Goal: Transaction & Acquisition: Book appointment/travel/reservation

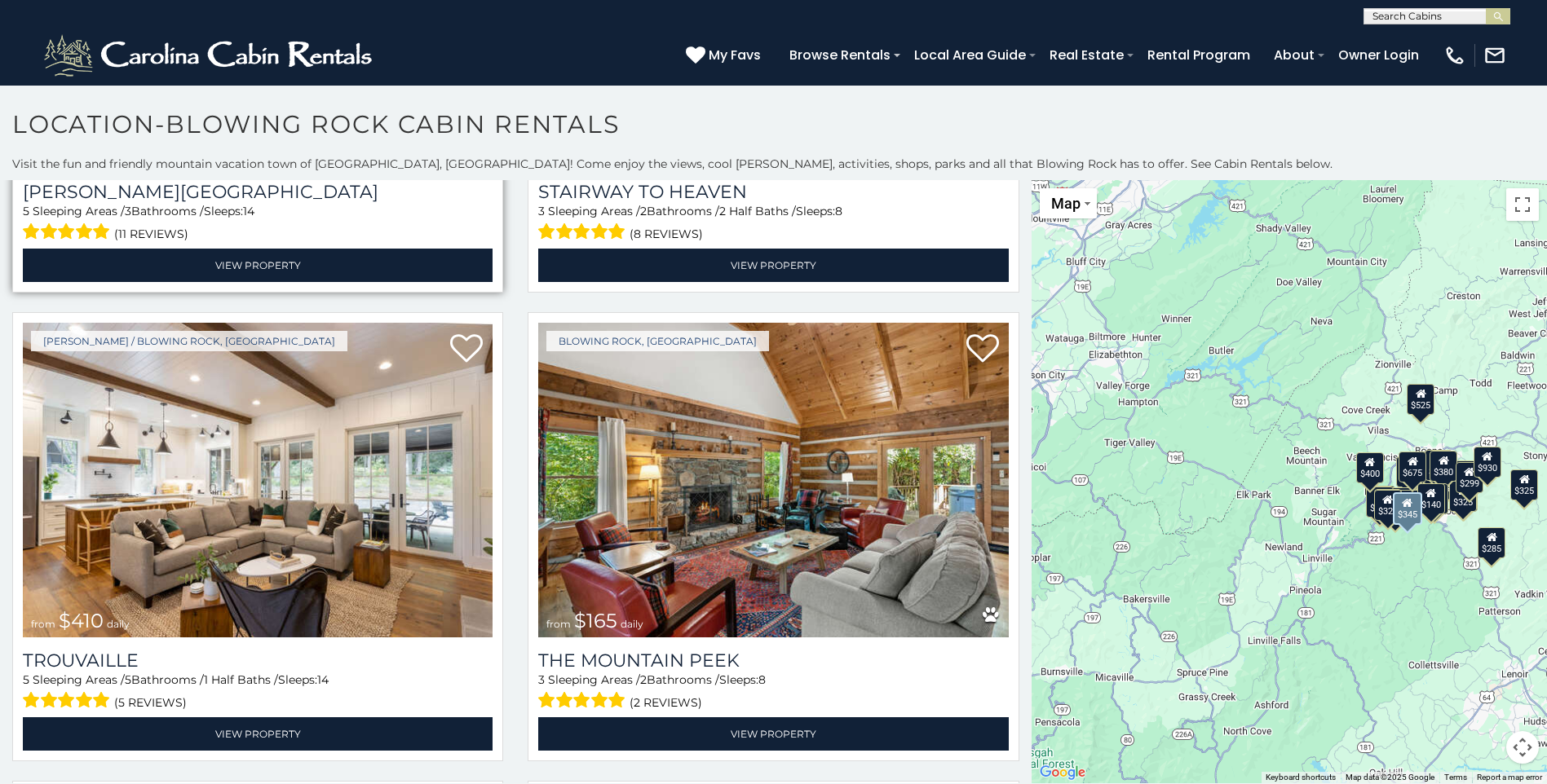
scroll to position [5544, 0]
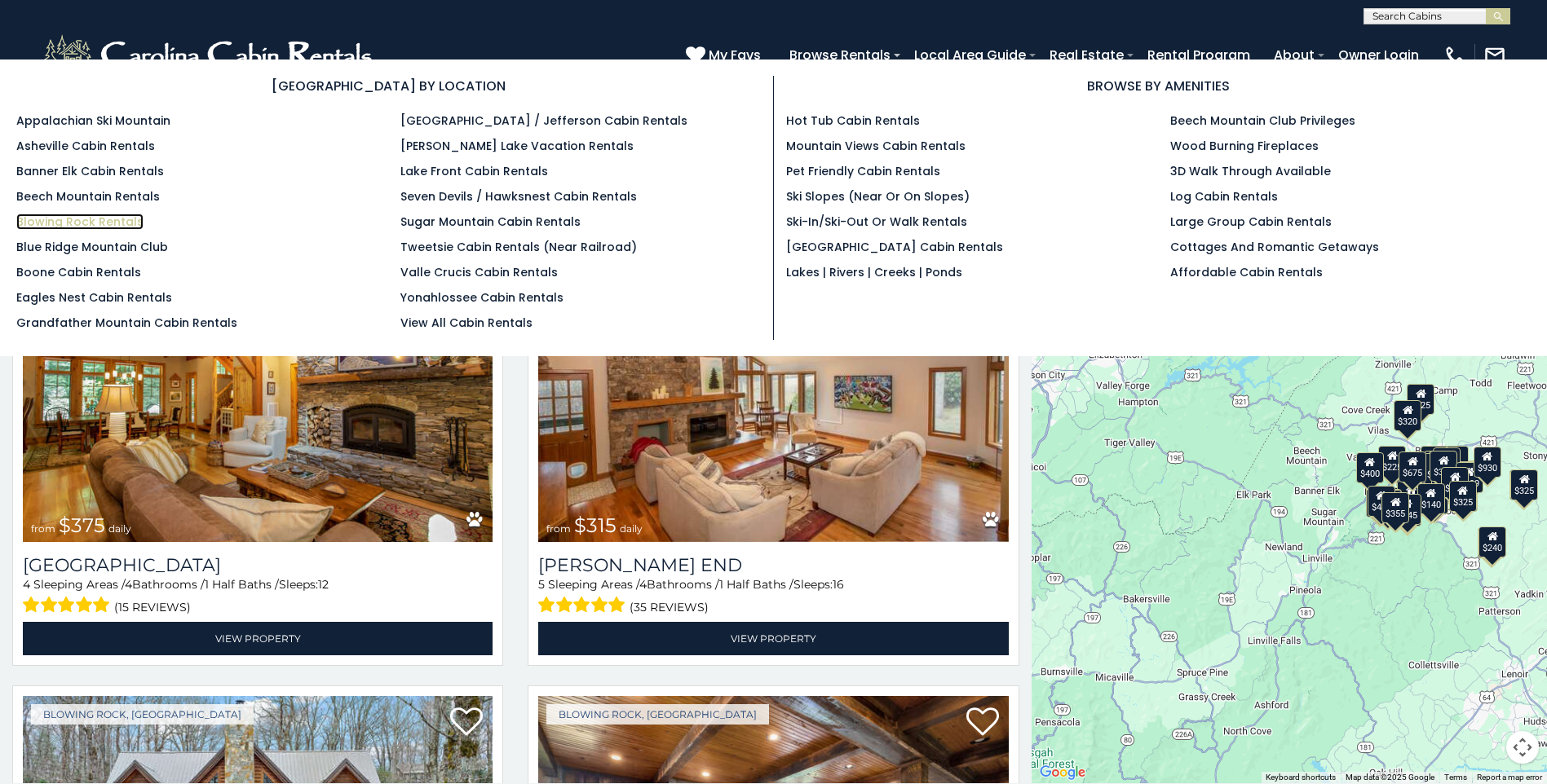
click at [129, 226] on link "Blowing Rock Rentals" at bounding box center [80, 222] width 127 height 16
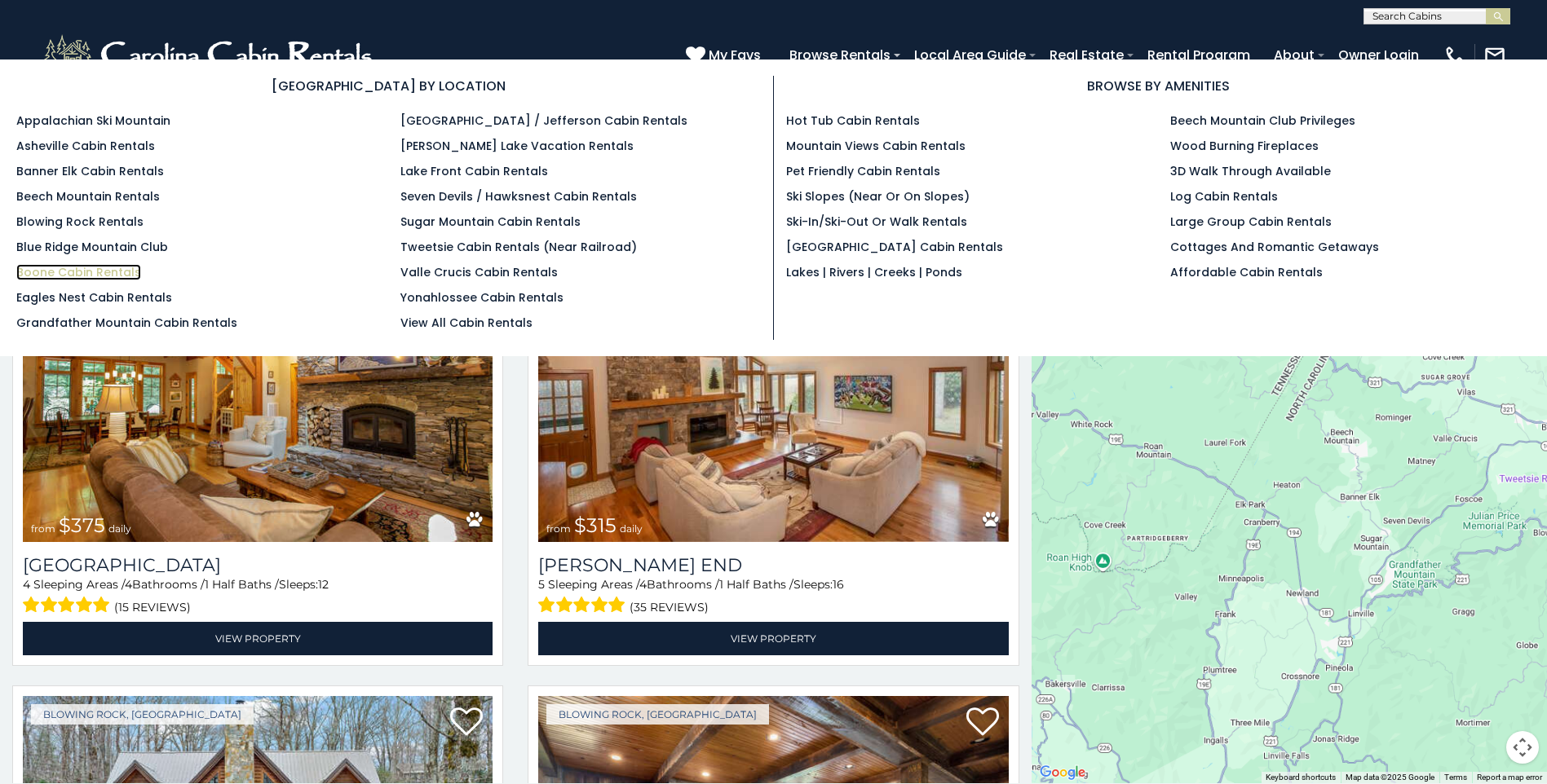
click at [99, 276] on link "Boone Cabin Rentals" at bounding box center [79, 272] width 125 height 16
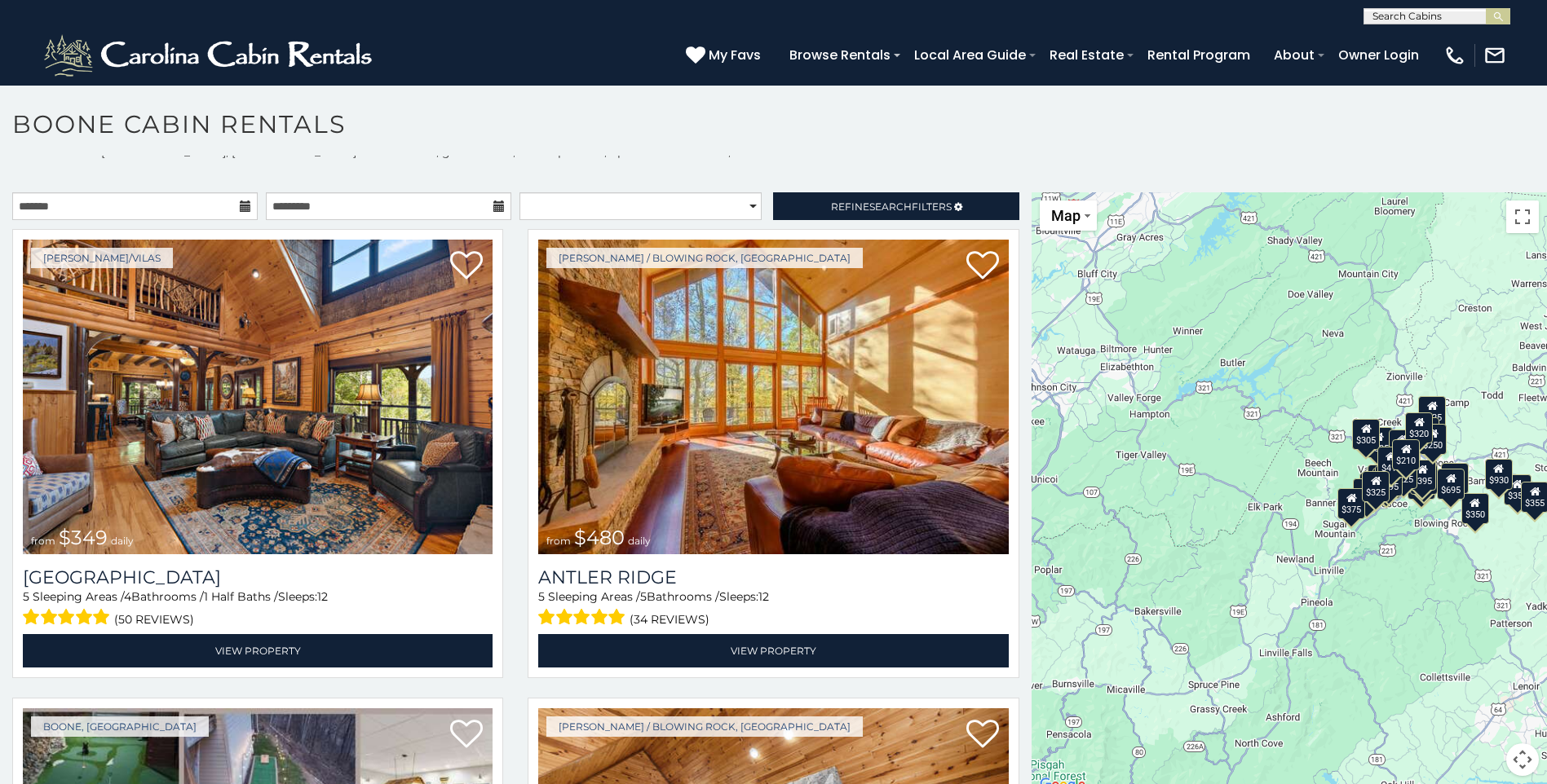
scroll to position [14, 0]
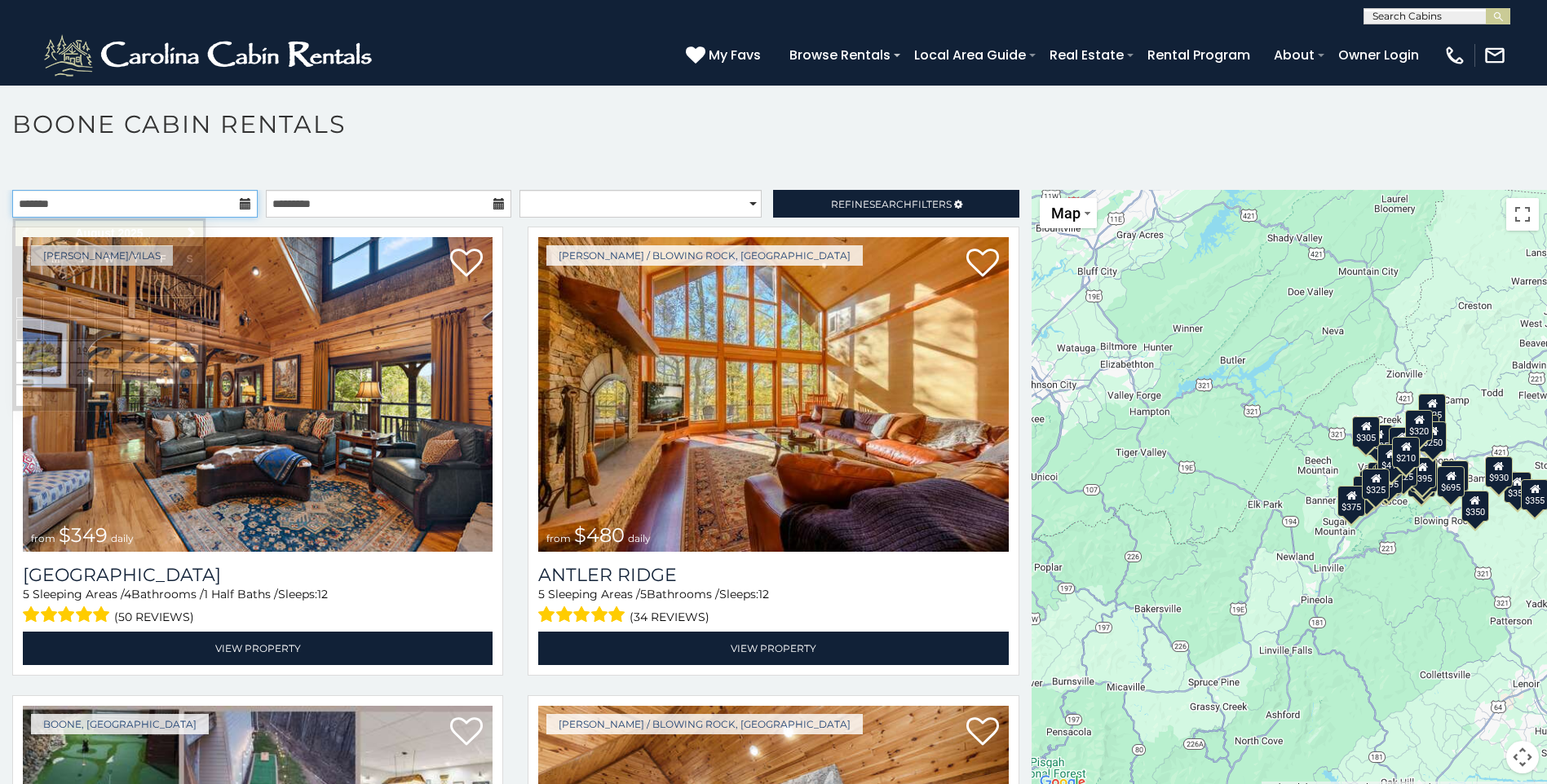
click at [132, 215] on input "text" at bounding box center [135, 204] width 245 height 27
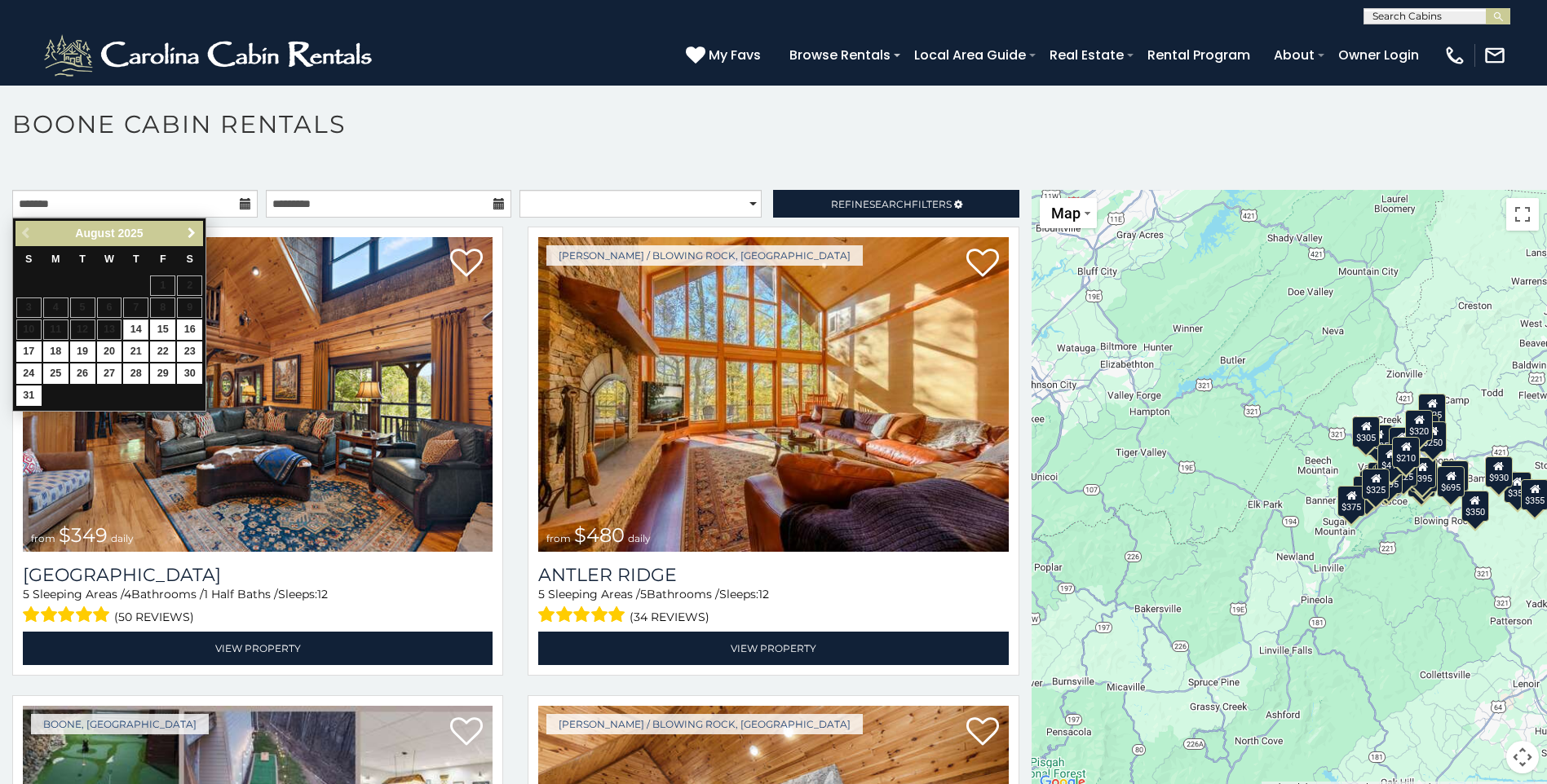
click at [189, 232] on span "Next" at bounding box center [191, 233] width 13 height 13
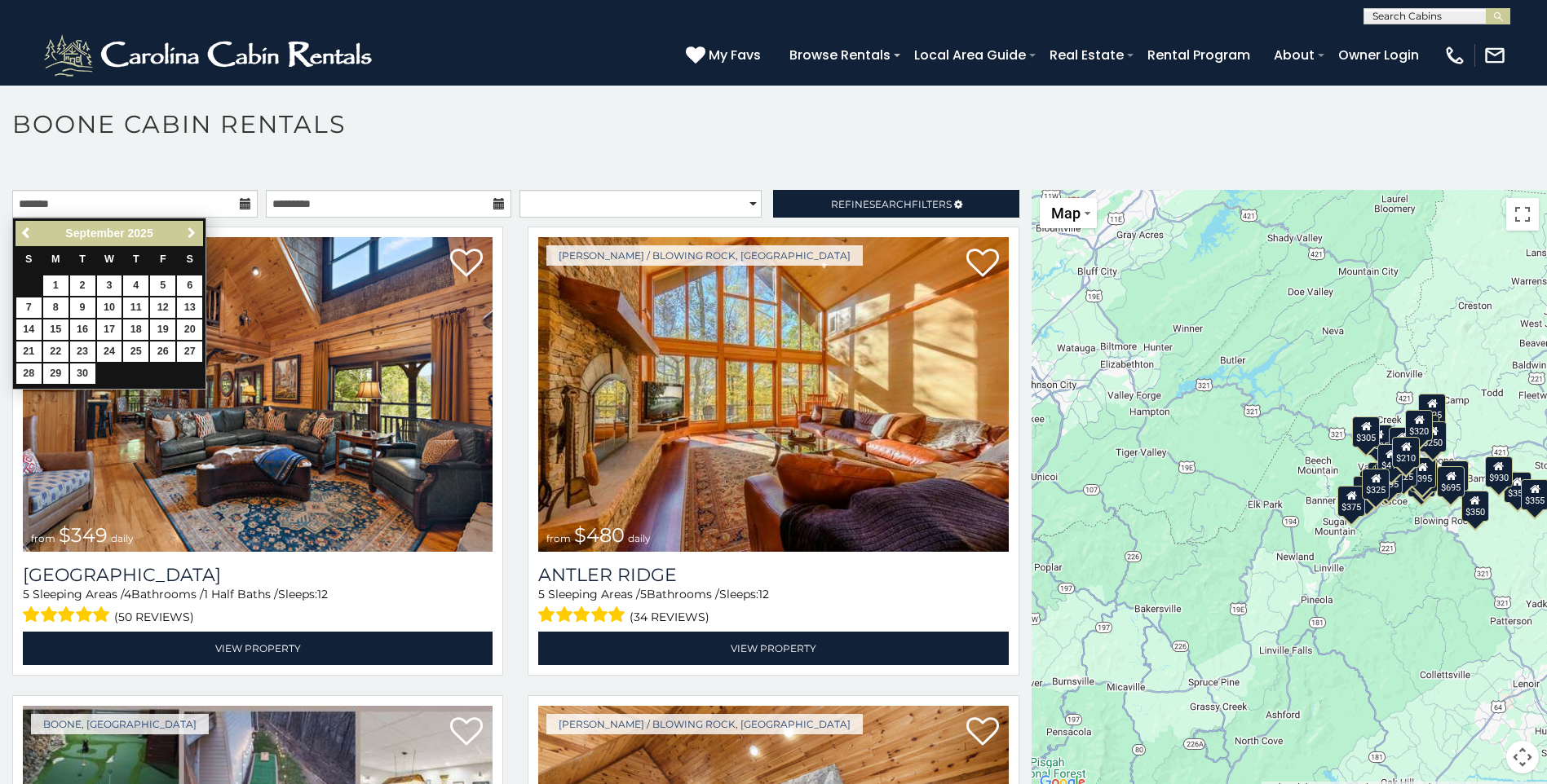
click at [189, 232] on span "Next" at bounding box center [191, 233] width 13 height 13
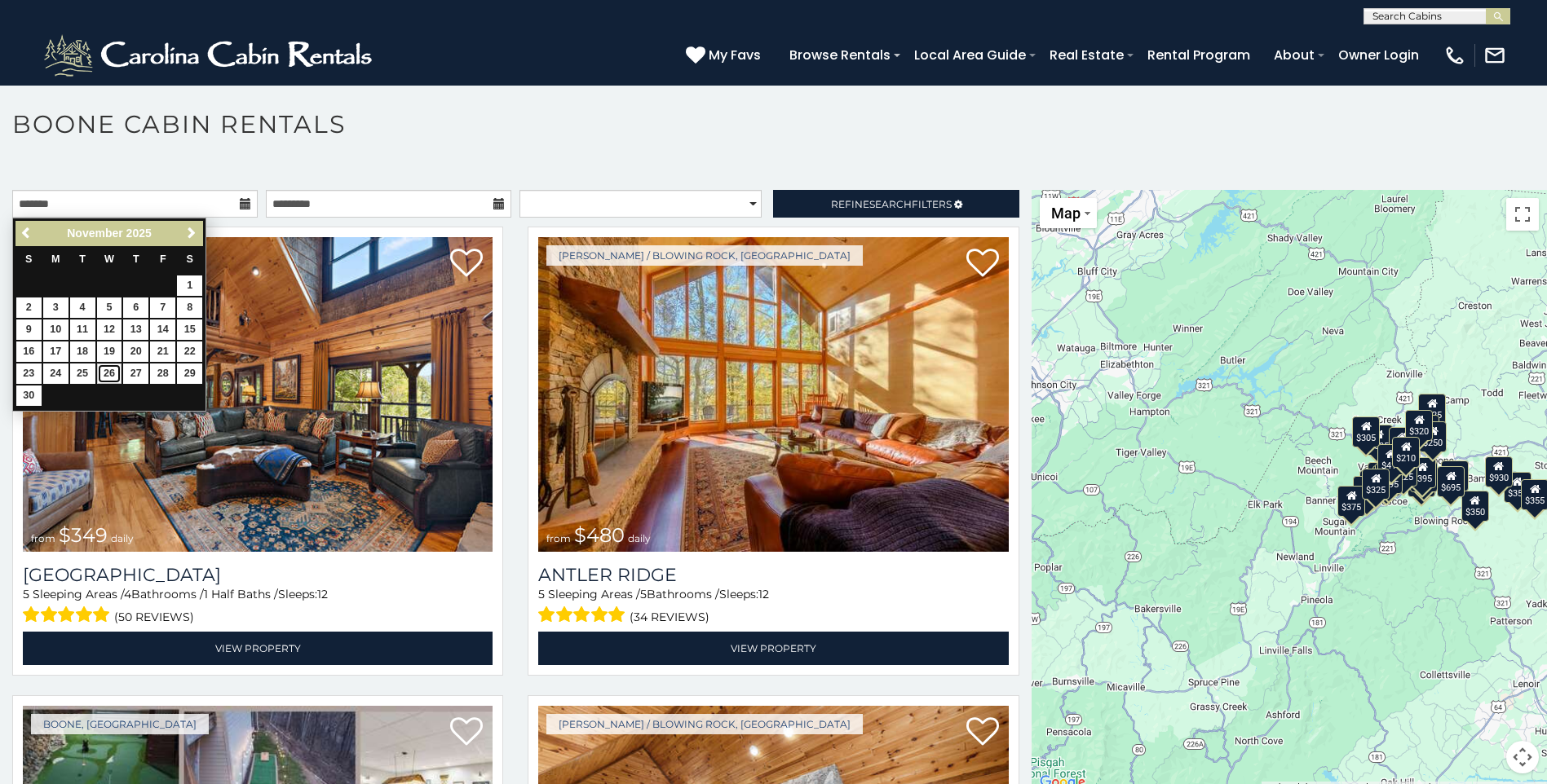
click at [107, 371] on link "26" at bounding box center [109, 374] width 26 height 21
type input "**********"
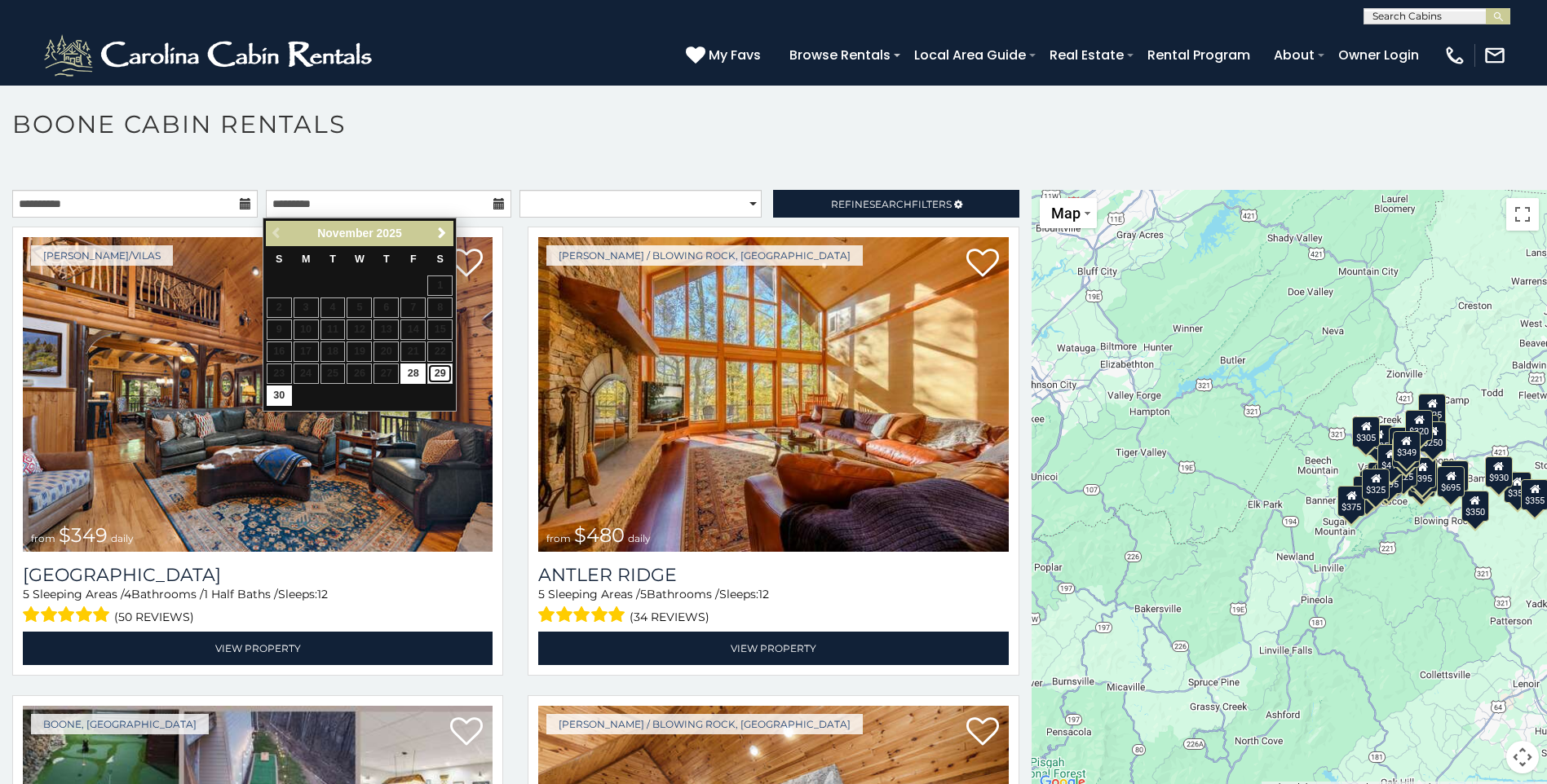
click at [441, 373] on link "29" at bounding box center [440, 374] width 26 height 21
type input "**********"
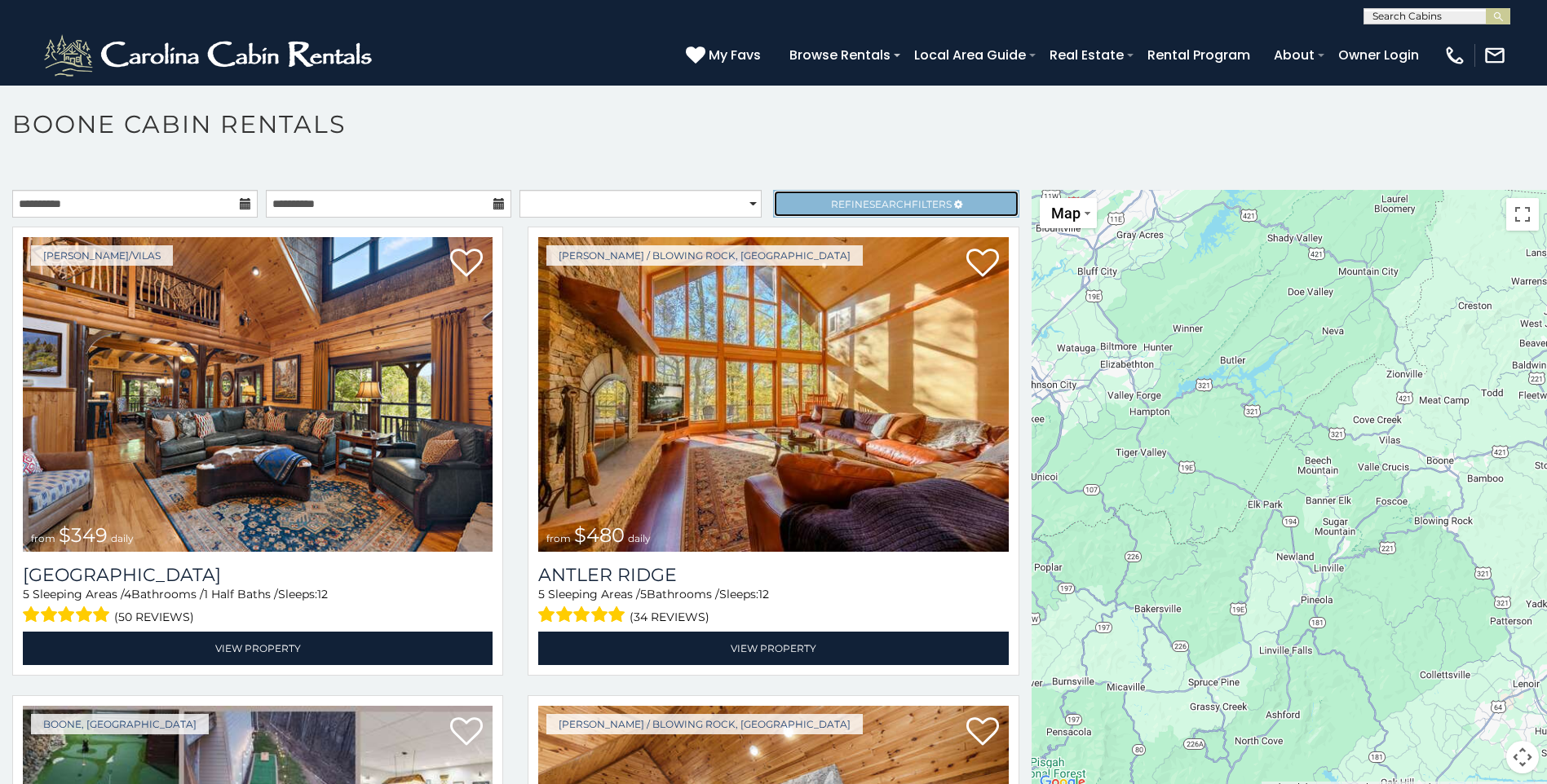
click at [870, 205] on span "Search" at bounding box center [890, 204] width 43 height 12
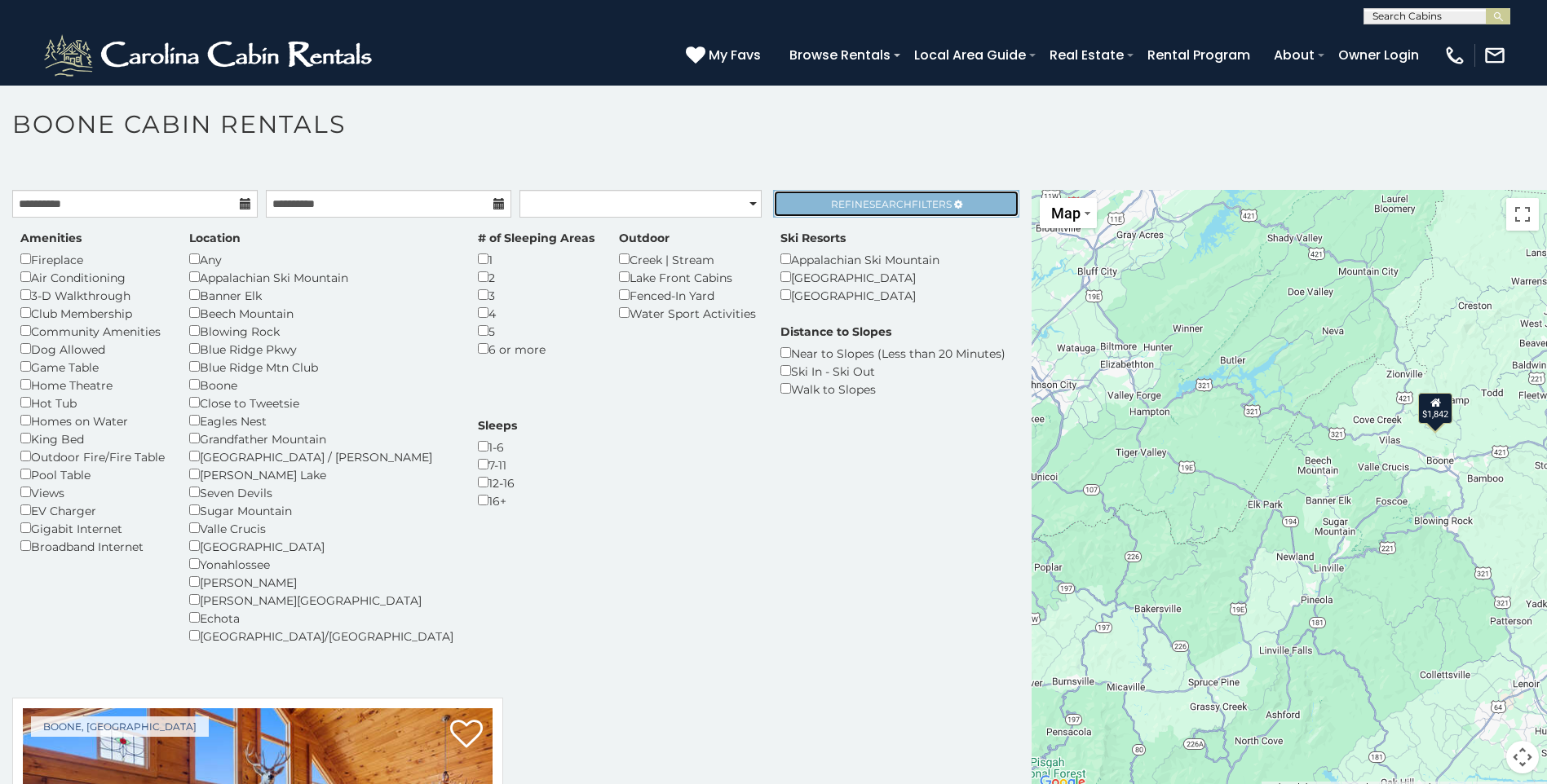
click at [848, 203] on span "Refine Search Filters" at bounding box center [890, 204] width 120 height 12
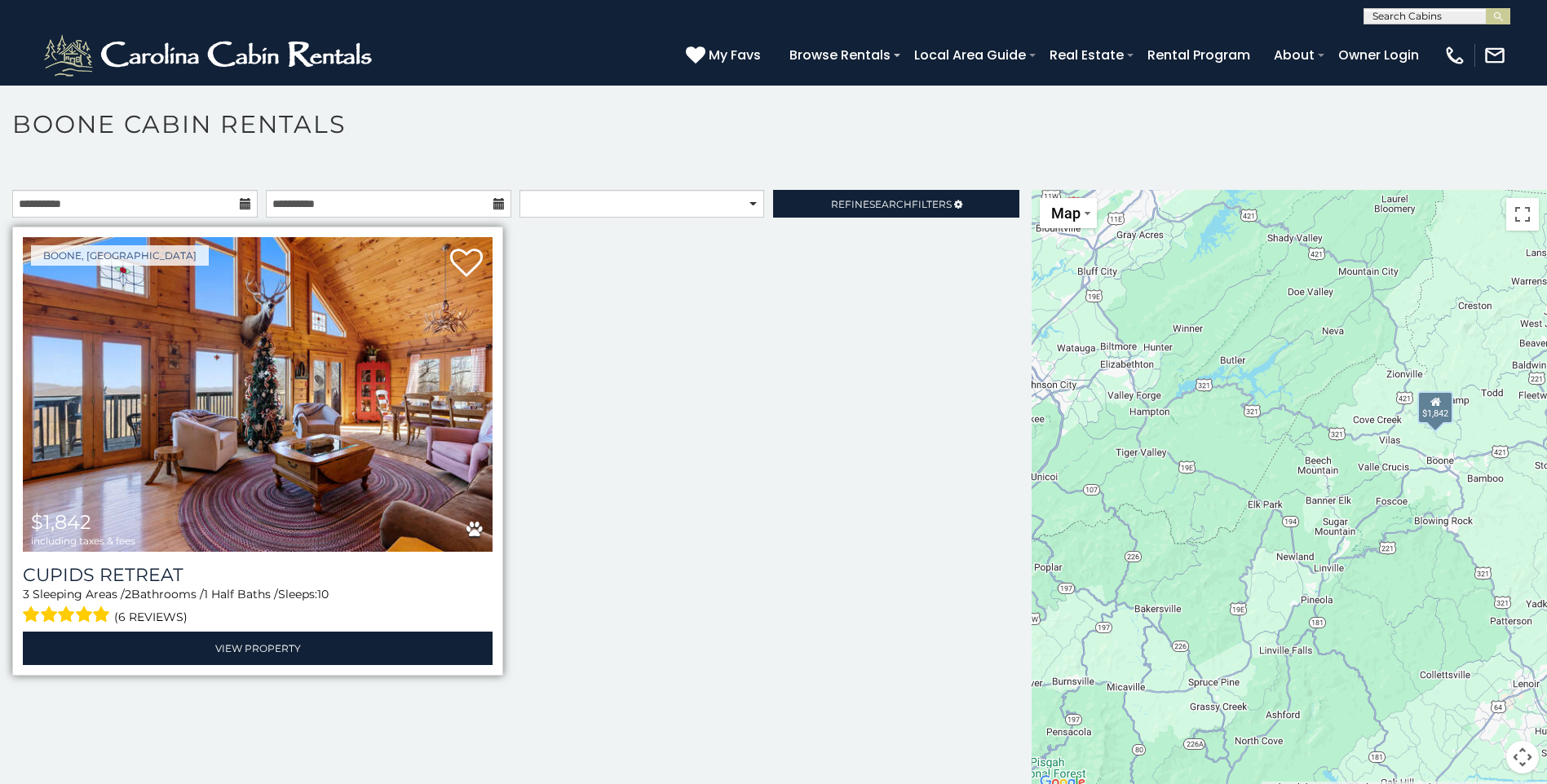
click at [231, 543] on img at bounding box center [258, 395] width 470 height 314
click at [267, 537] on img at bounding box center [258, 395] width 470 height 314
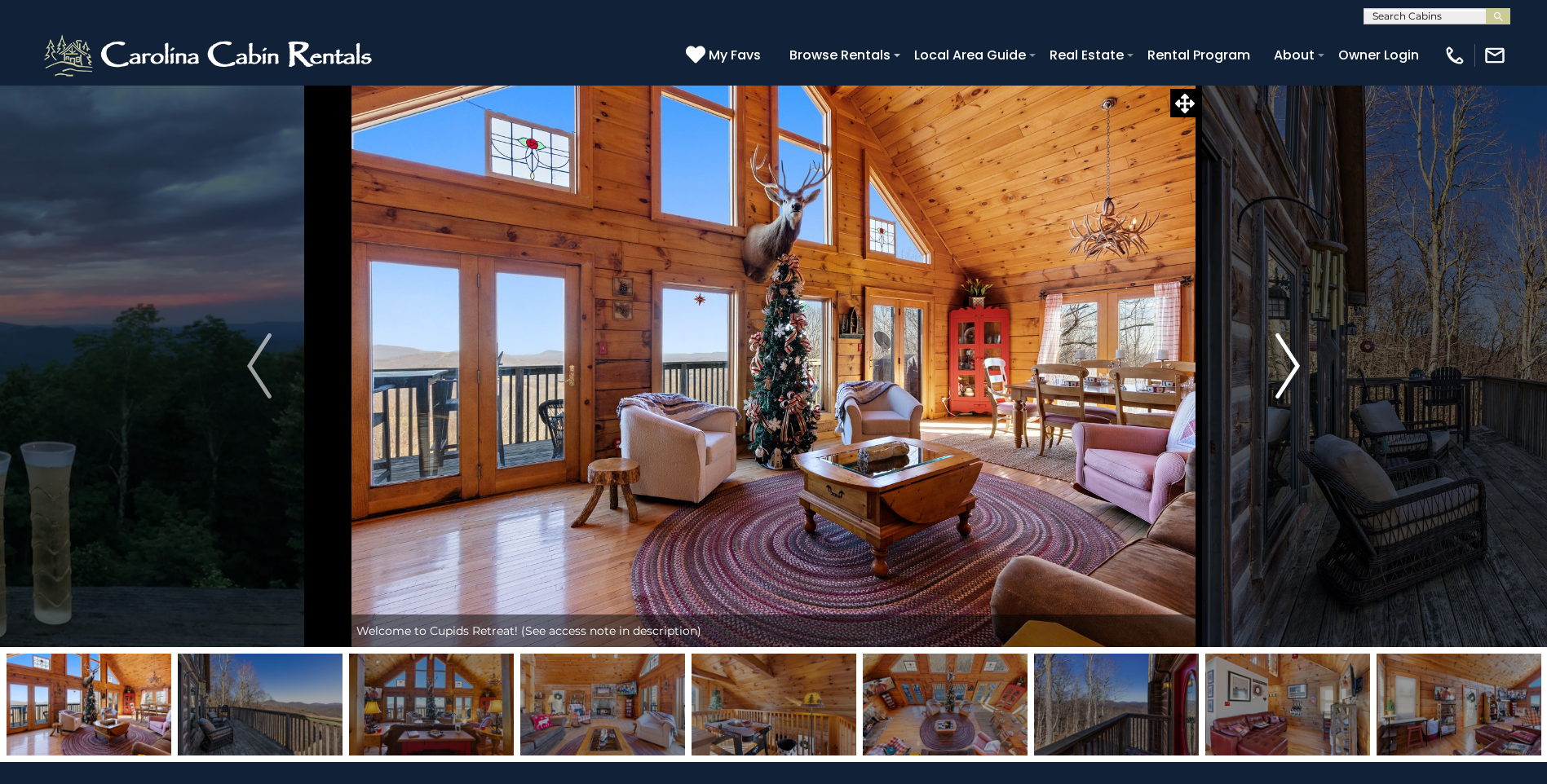
click at [1282, 369] on img "Next" at bounding box center [1288, 365] width 25 height 65
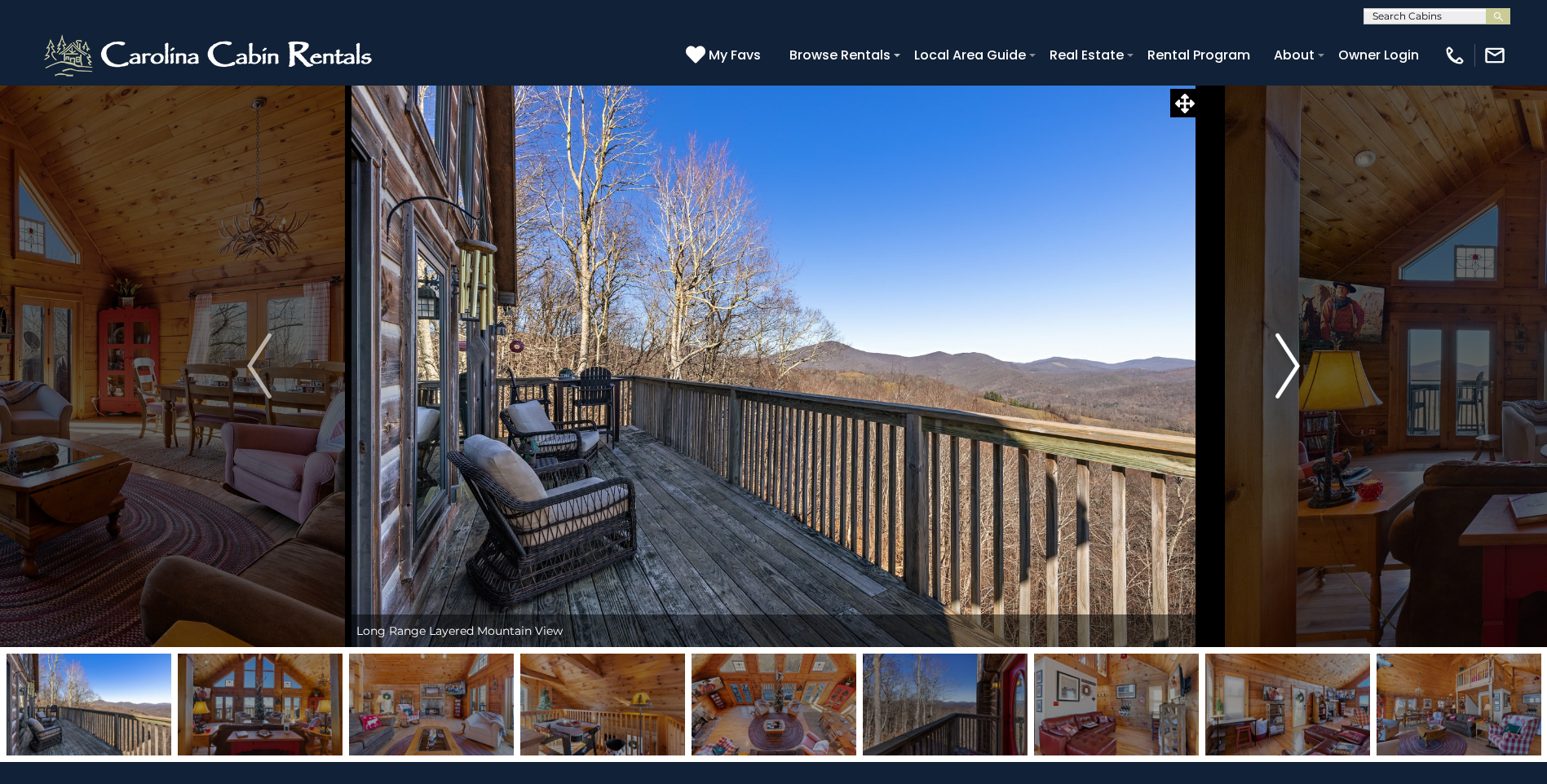
click at [1282, 369] on img "Next" at bounding box center [1288, 365] width 25 height 65
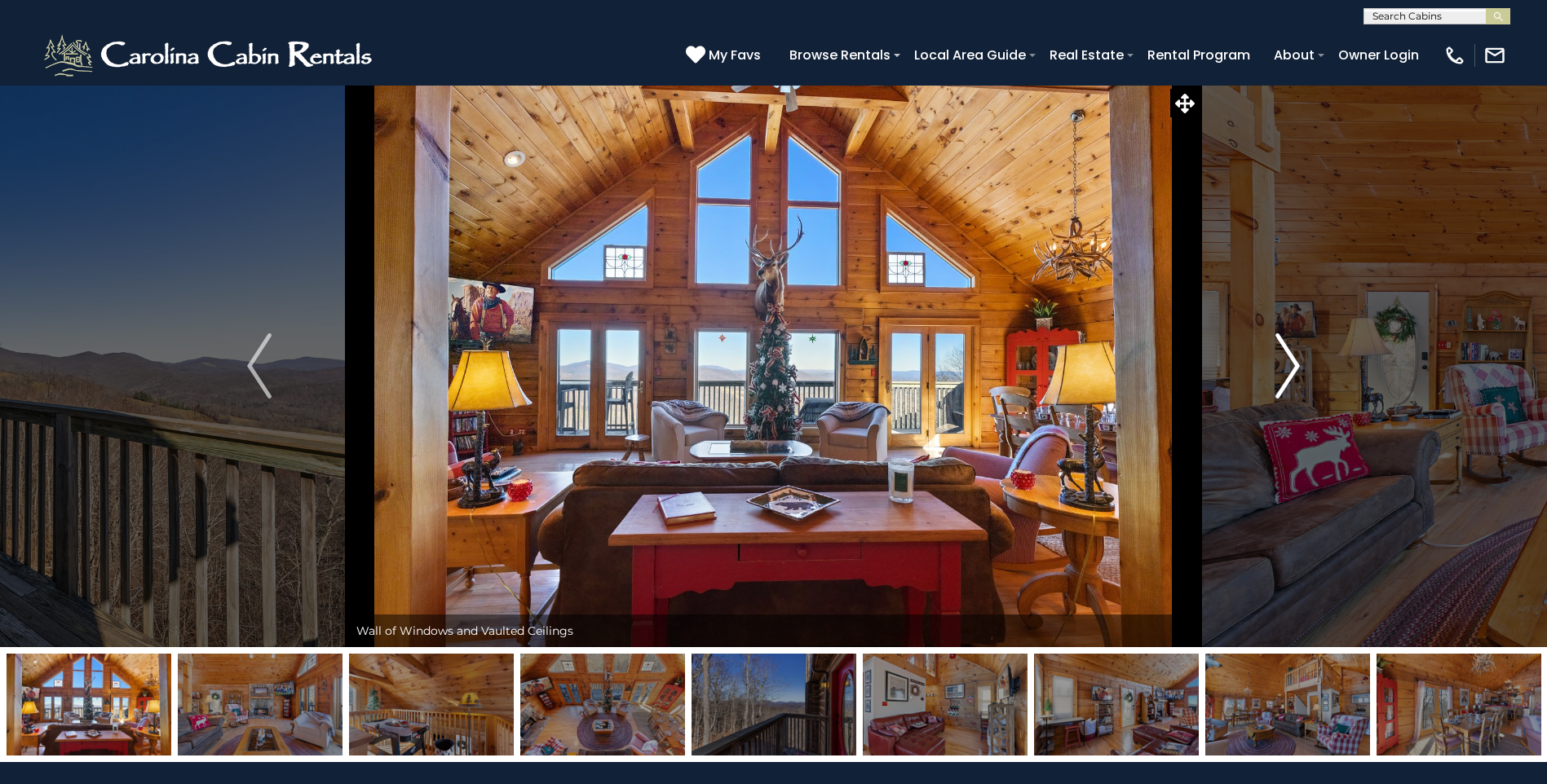
click at [1282, 369] on img "Next" at bounding box center [1288, 365] width 25 height 65
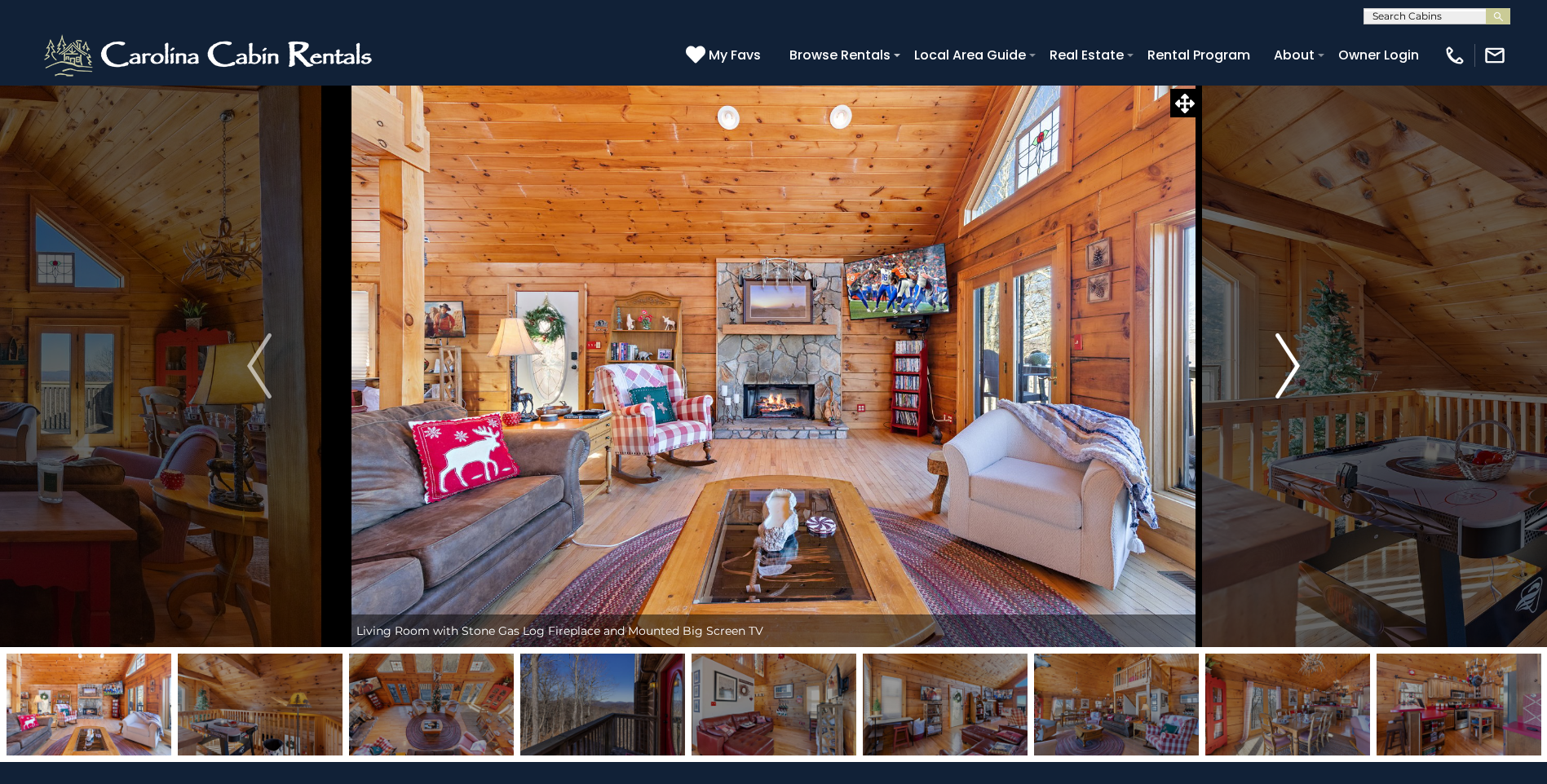
click at [1282, 369] on img "Next" at bounding box center [1288, 365] width 25 height 65
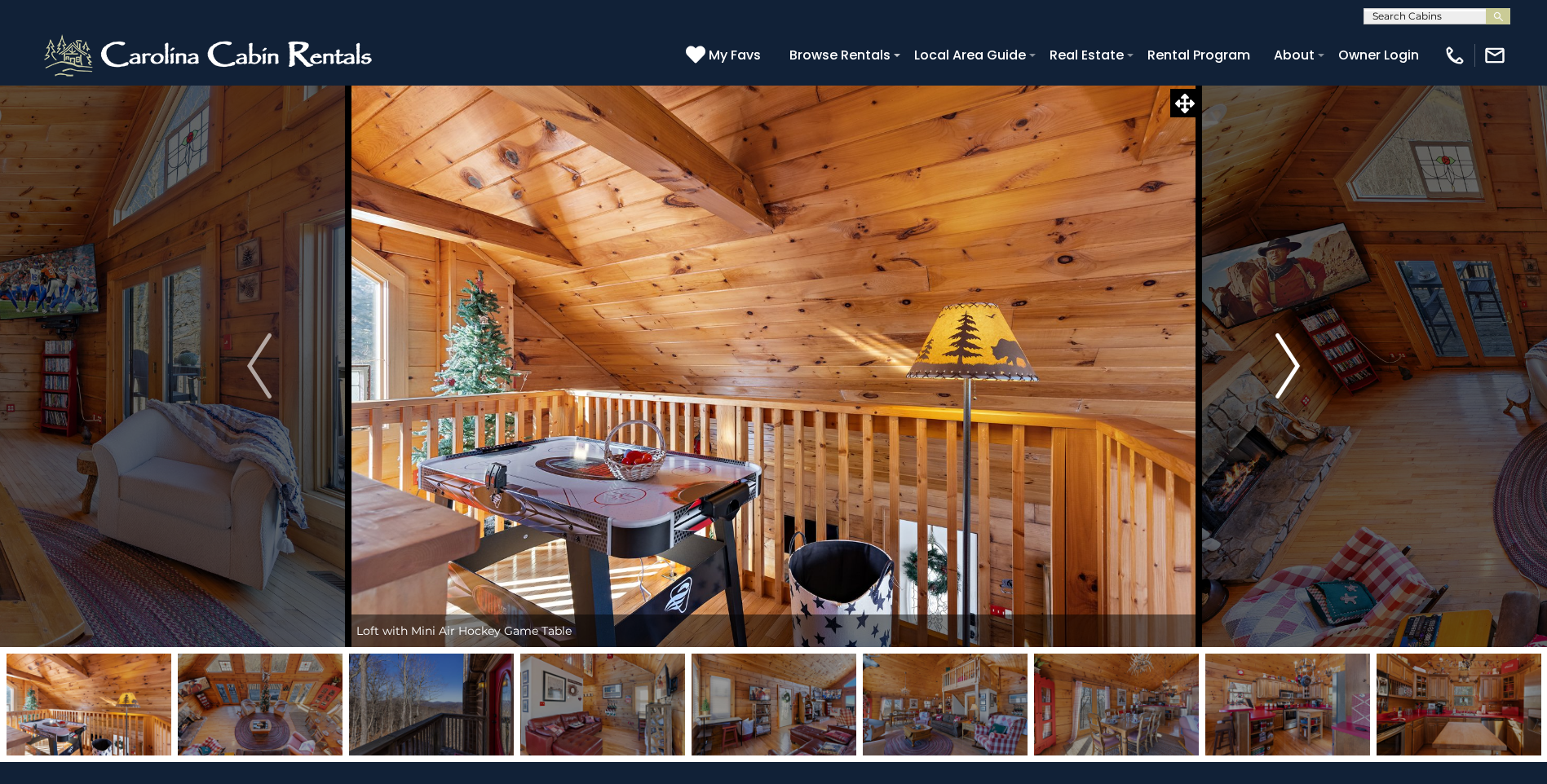
click at [1282, 369] on img "Next" at bounding box center [1288, 365] width 25 height 65
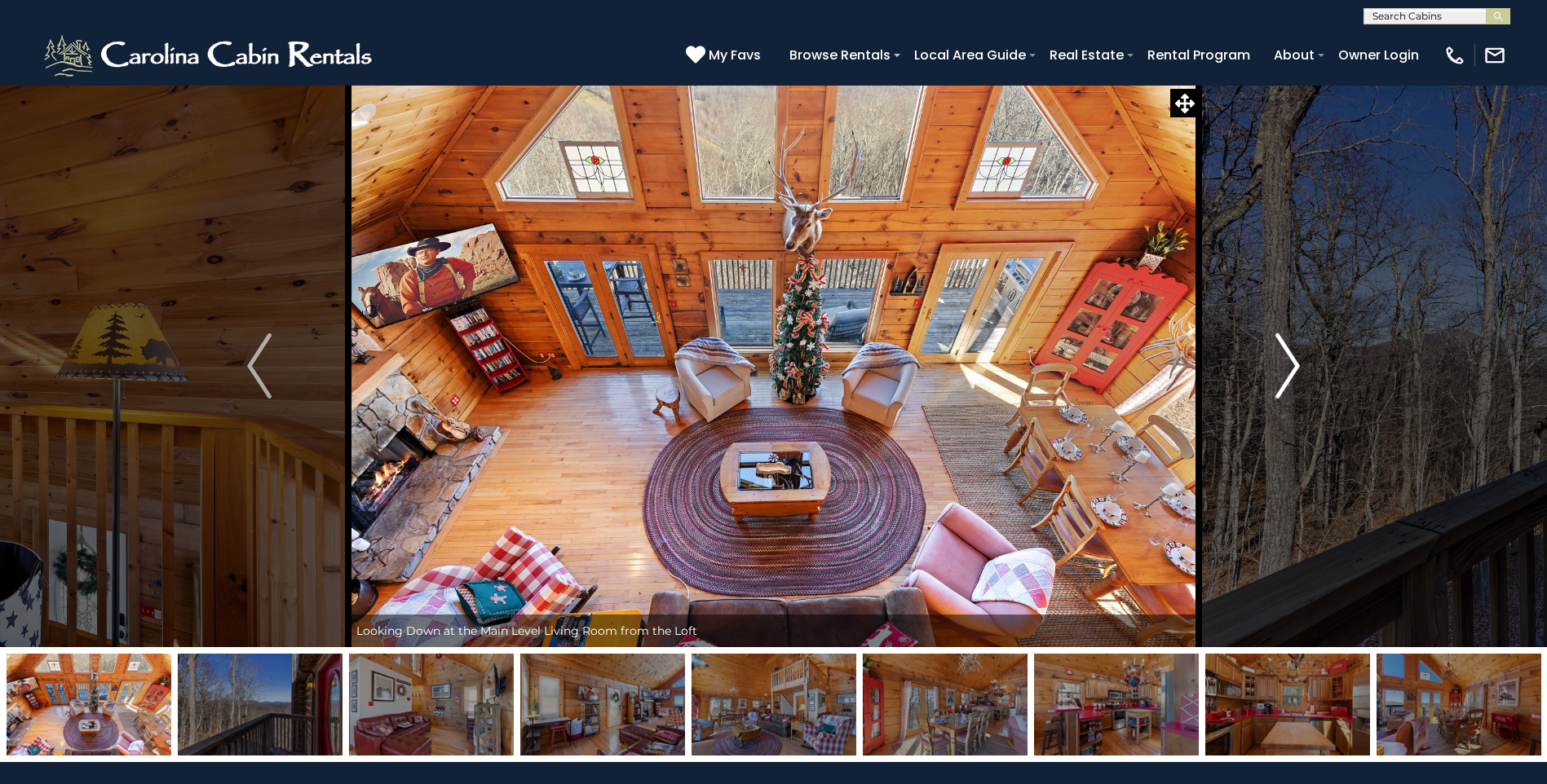
click at [1282, 369] on img "Next" at bounding box center [1288, 365] width 25 height 65
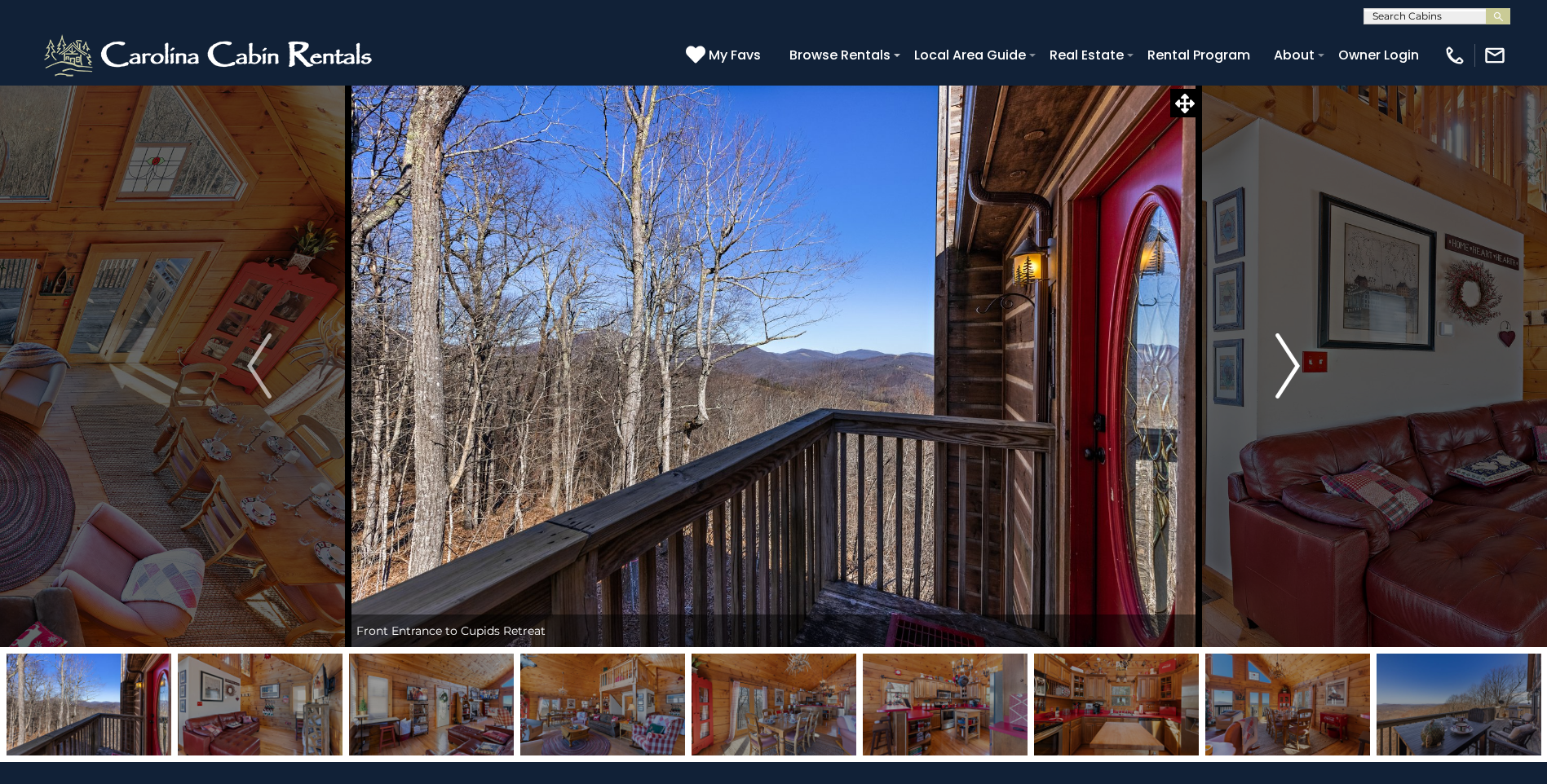
click at [1282, 369] on img "Next" at bounding box center [1288, 365] width 25 height 65
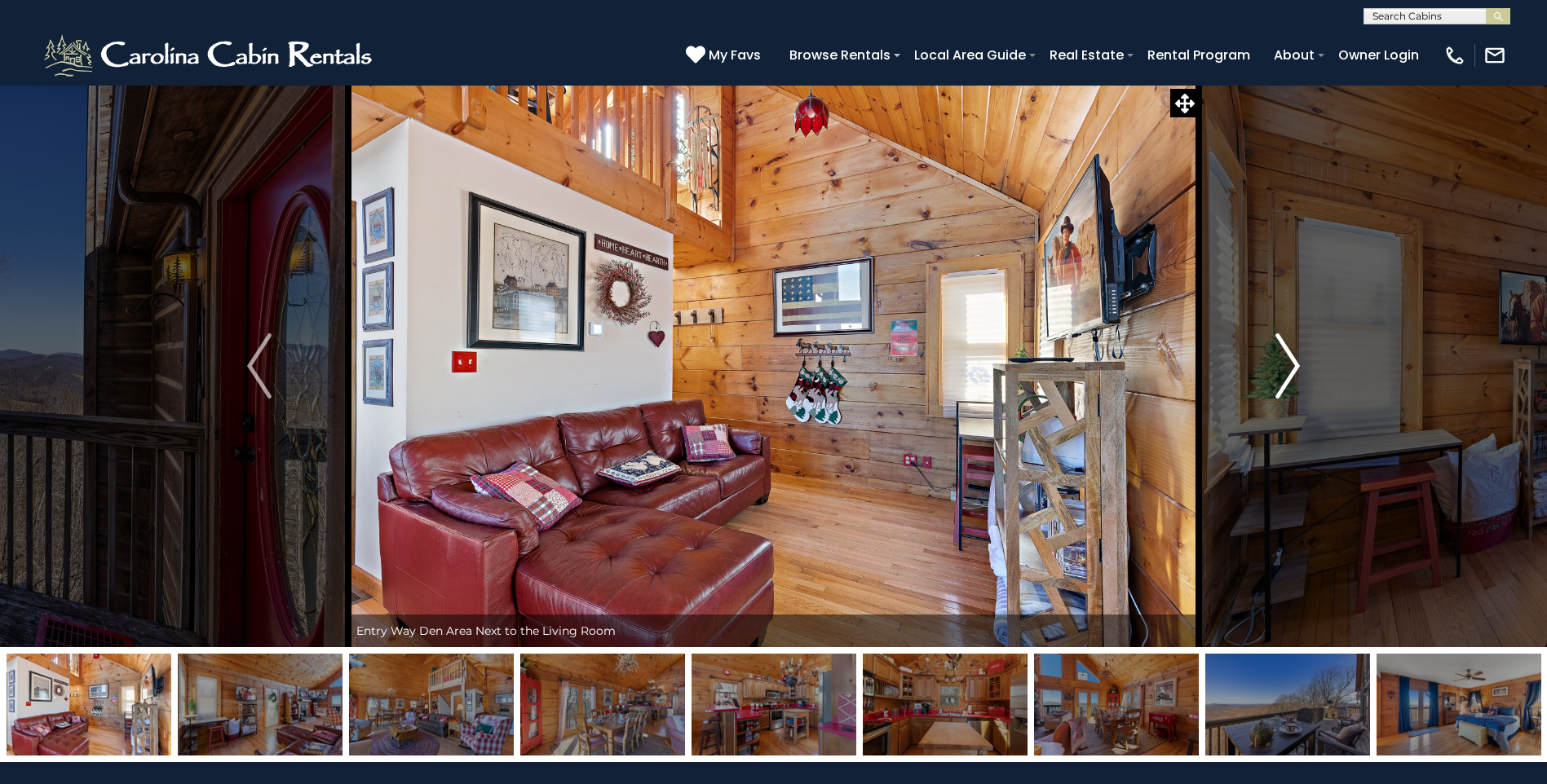
click at [1282, 369] on img "Next" at bounding box center [1288, 365] width 25 height 65
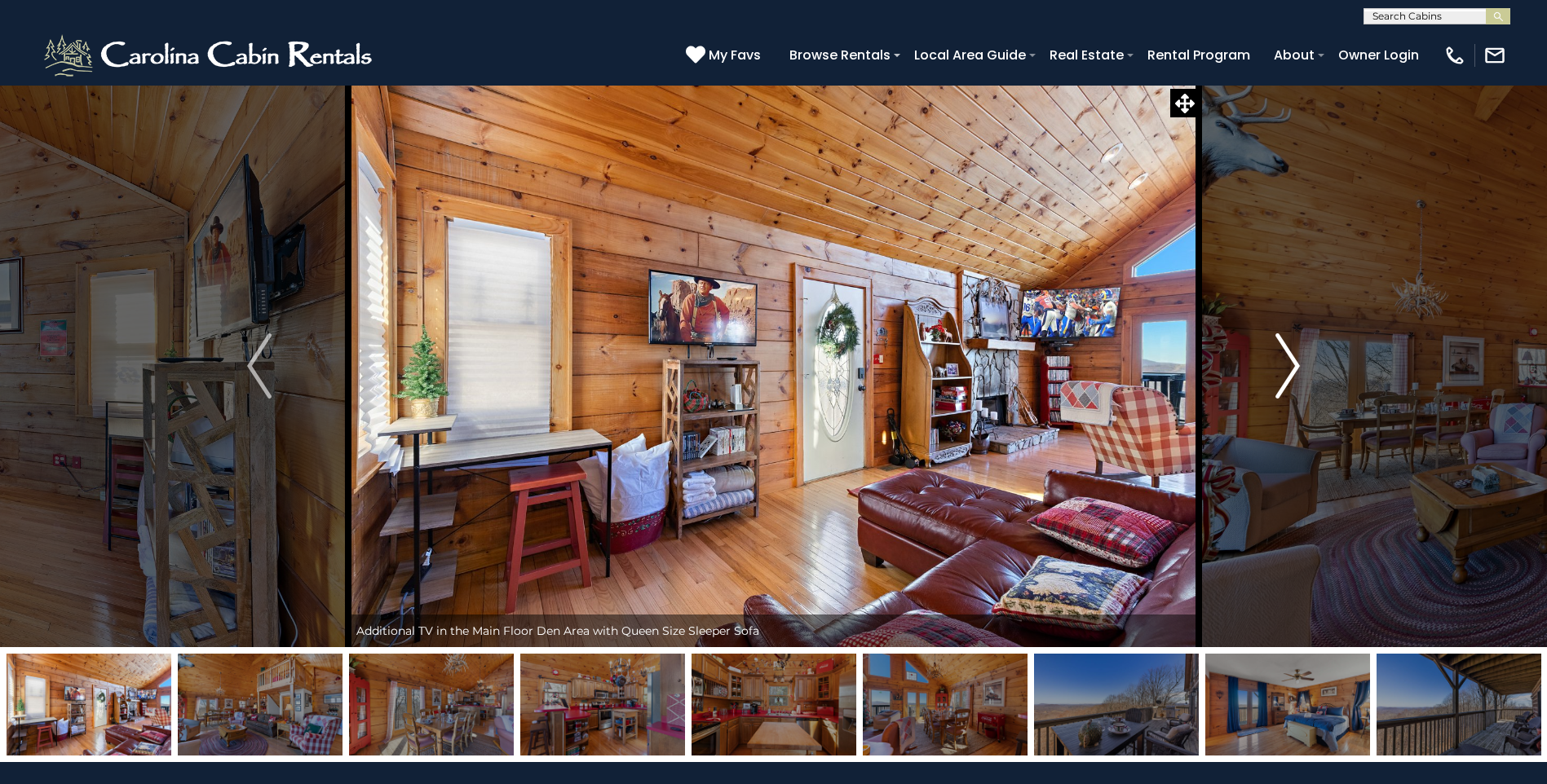
click at [1282, 369] on img "Next" at bounding box center [1288, 365] width 25 height 65
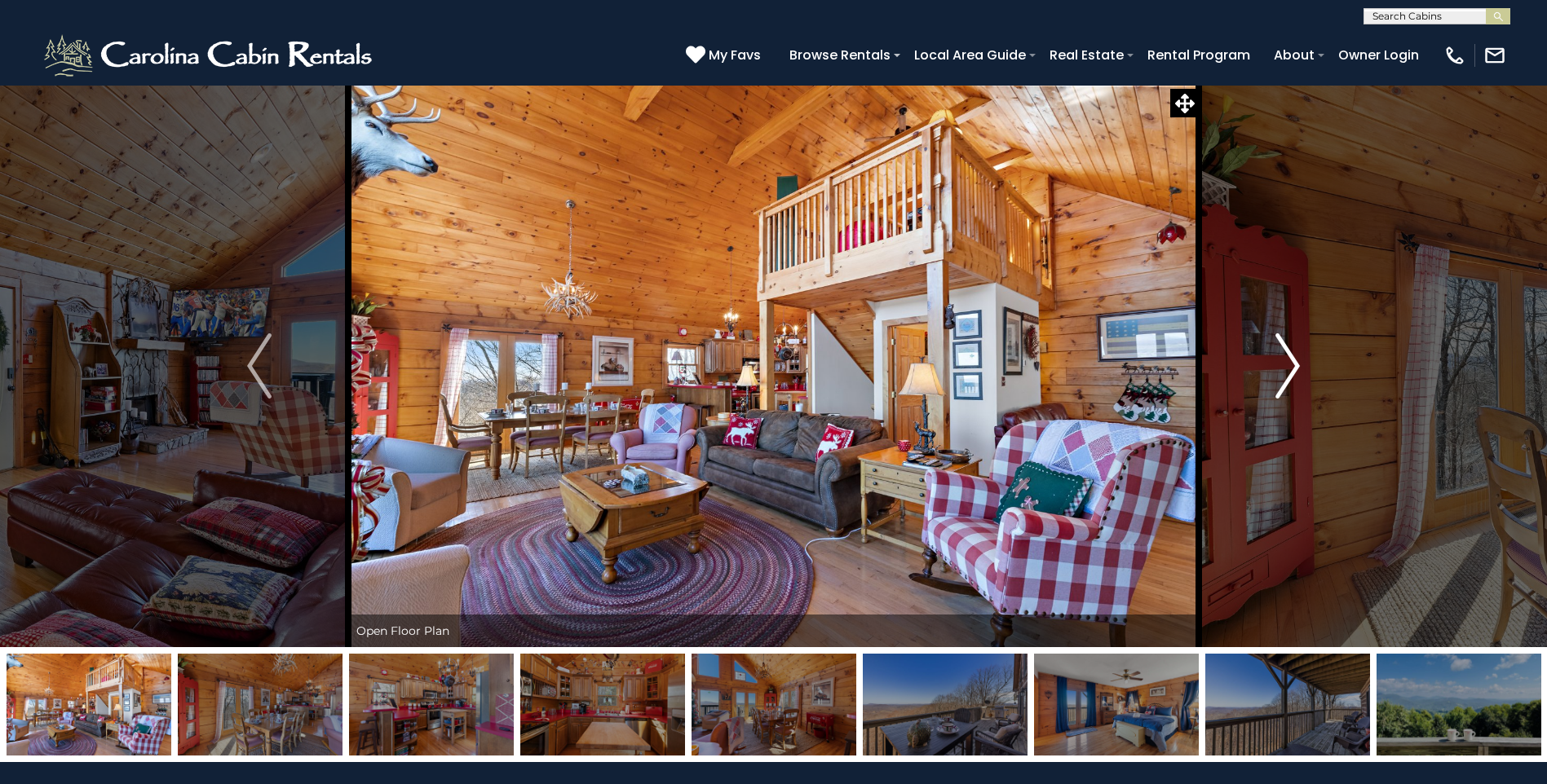
click at [1282, 369] on img "Next" at bounding box center [1288, 365] width 25 height 65
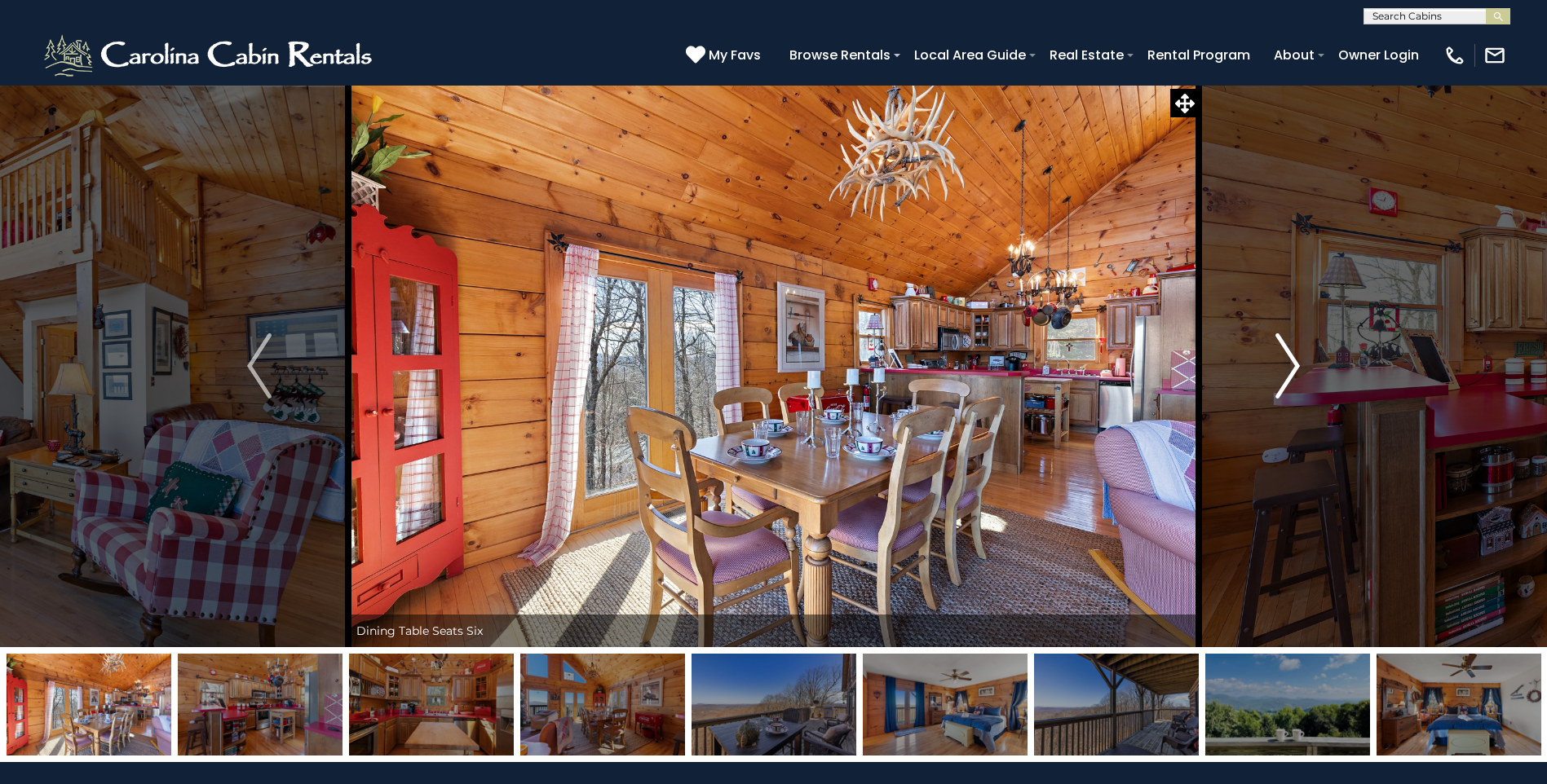
click at [1282, 369] on img "Next" at bounding box center [1288, 365] width 25 height 65
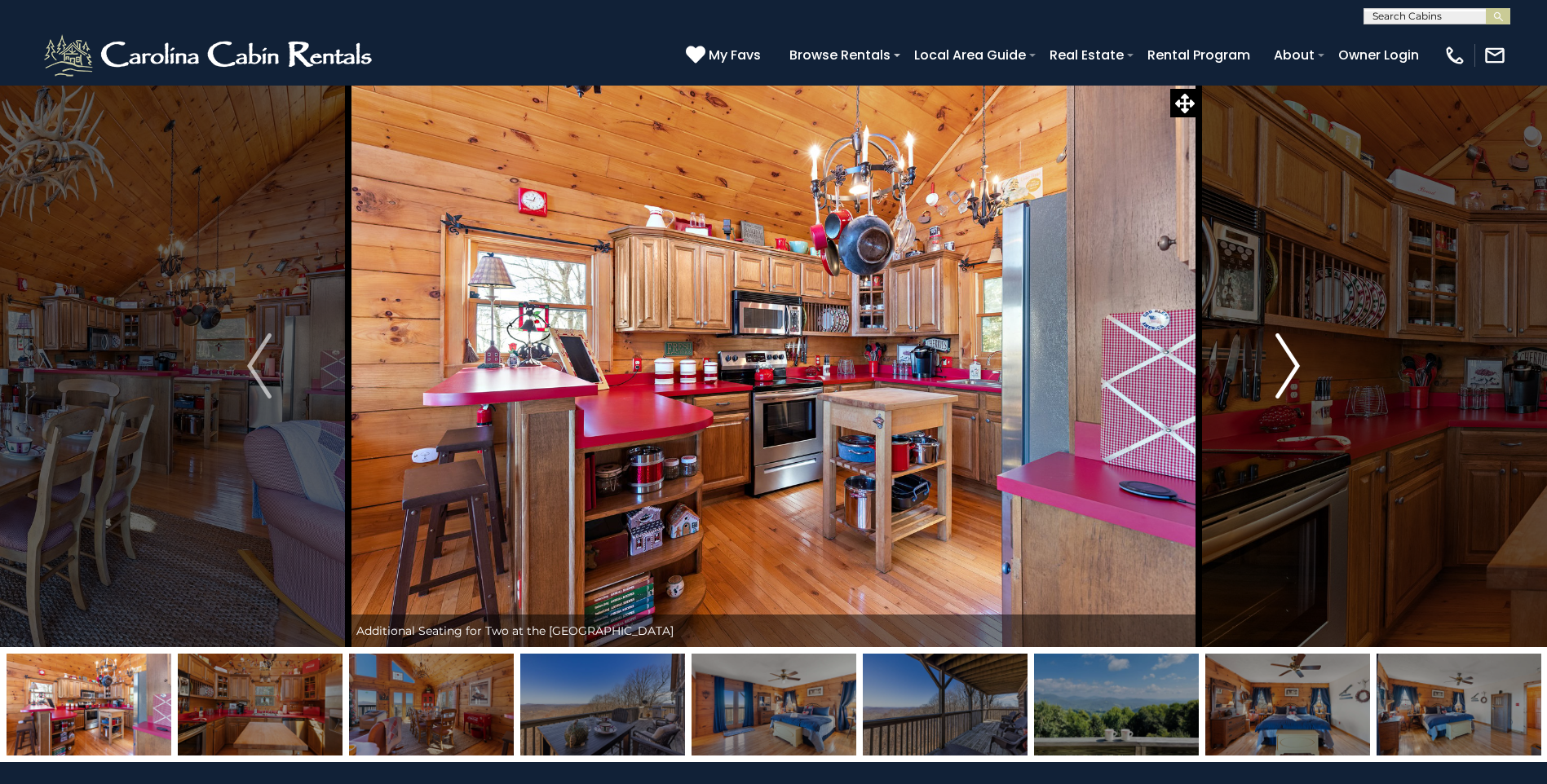
click at [1282, 369] on img "Next" at bounding box center [1288, 365] width 25 height 65
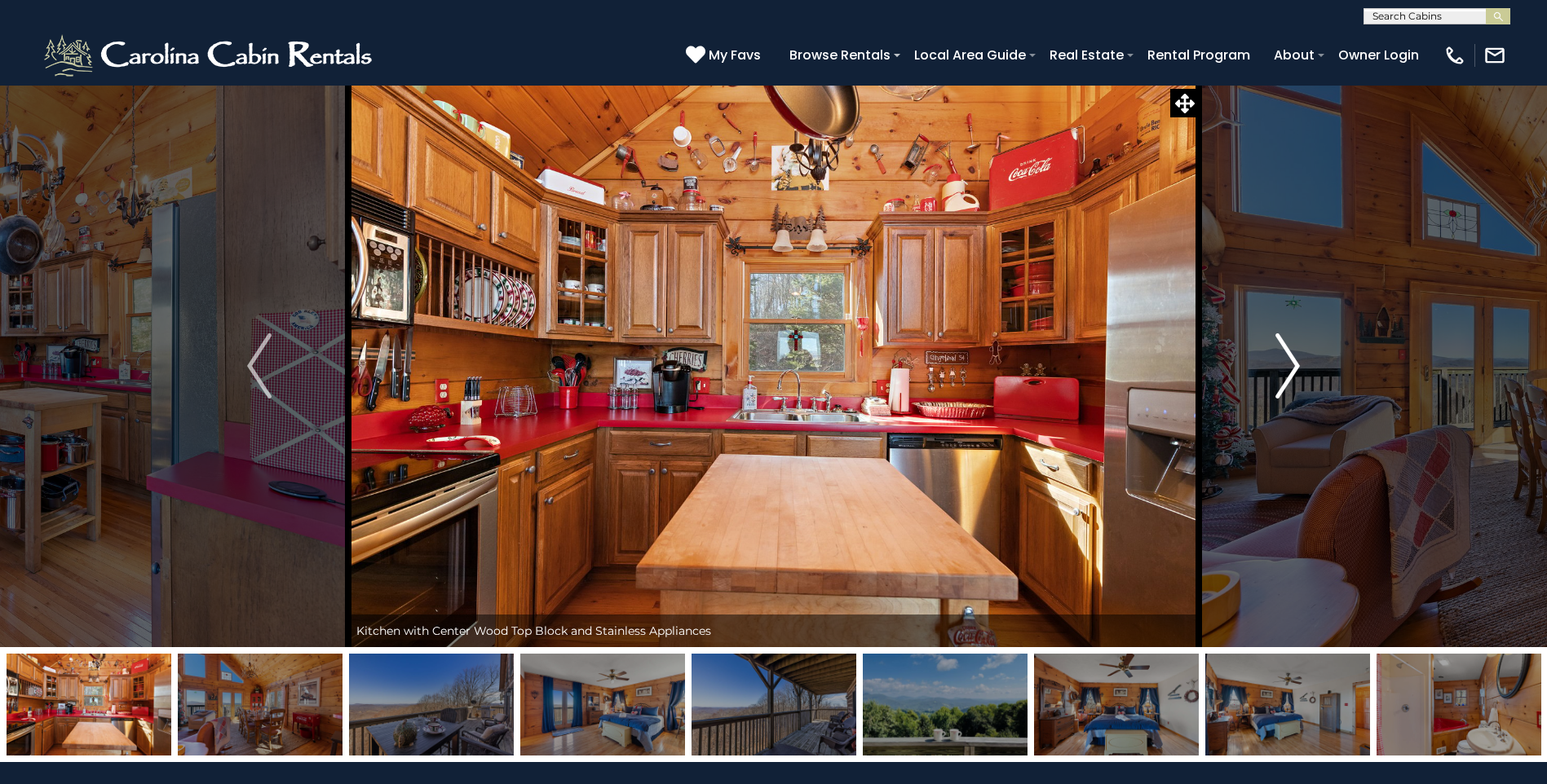
click at [1282, 369] on img "Next" at bounding box center [1288, 365] width 25 height 65
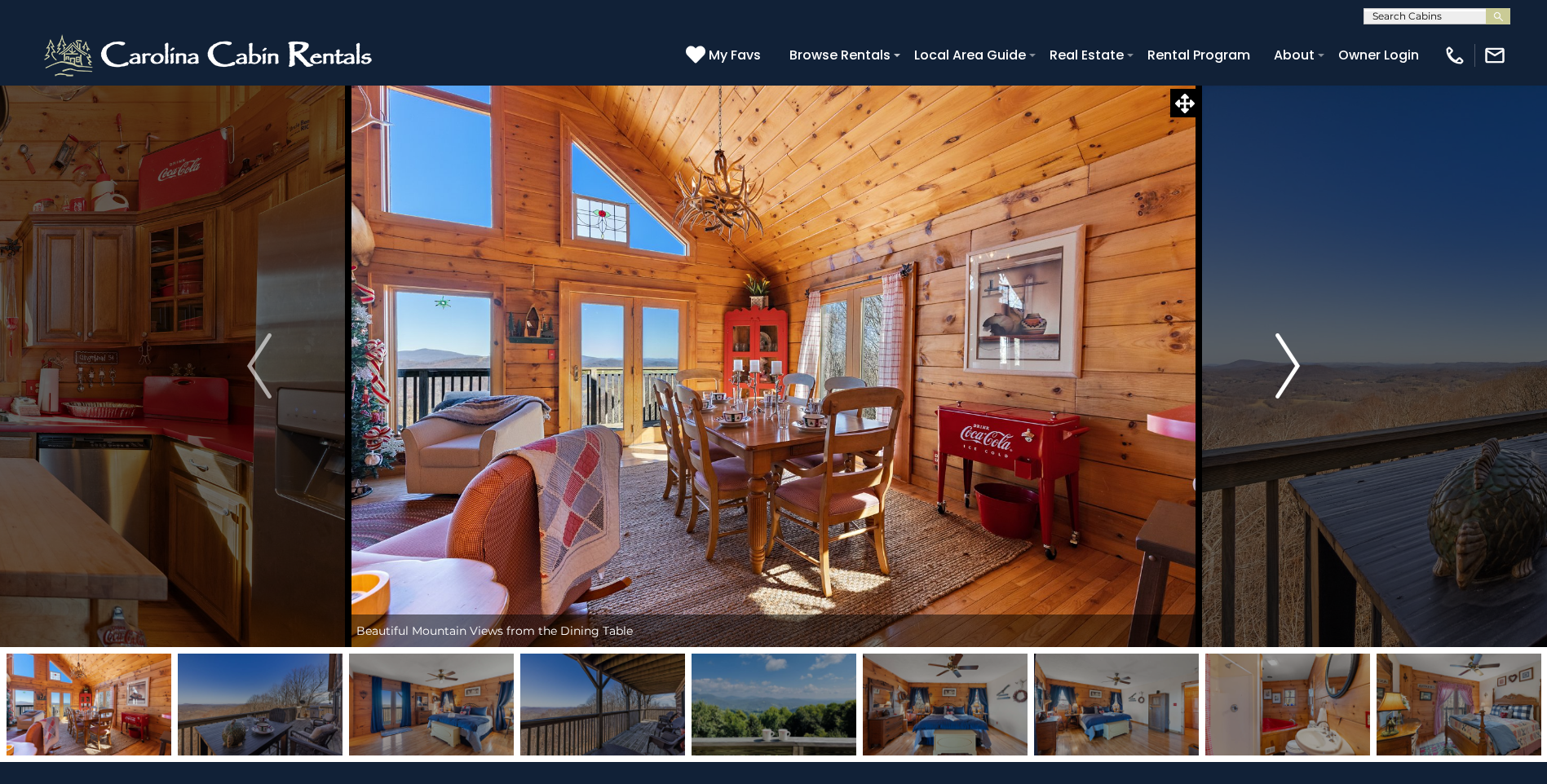
click at [1282, 369] on img "Next" at bounding box center [1288, 365] width 25 height 65
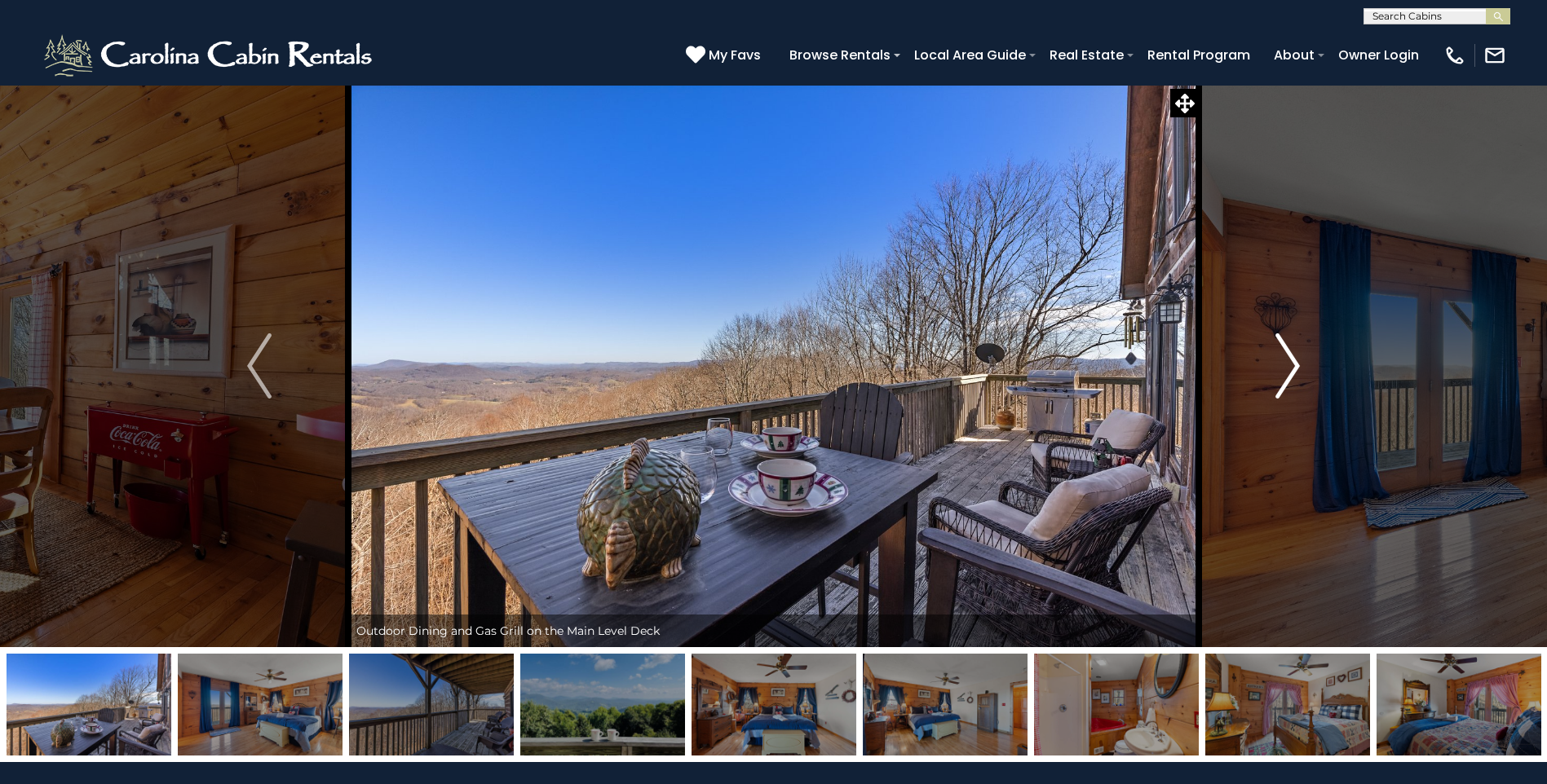
click at [1282, 369] on img "Next" at bounding box center [1288, 365] width 25 height 65
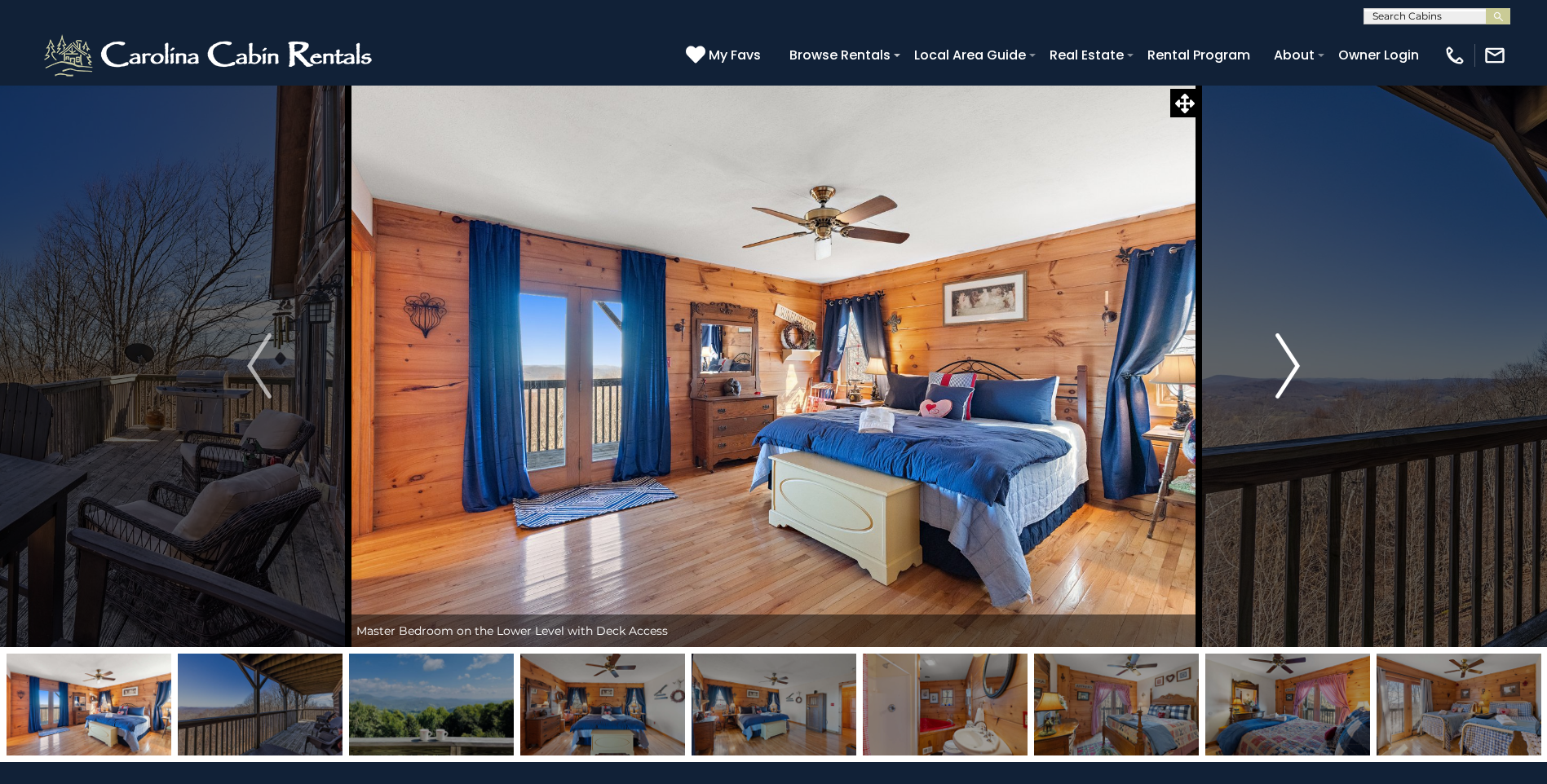
click at [1282, 369] on img "Next" at bounding box center [1288, 365] width 25 height 65
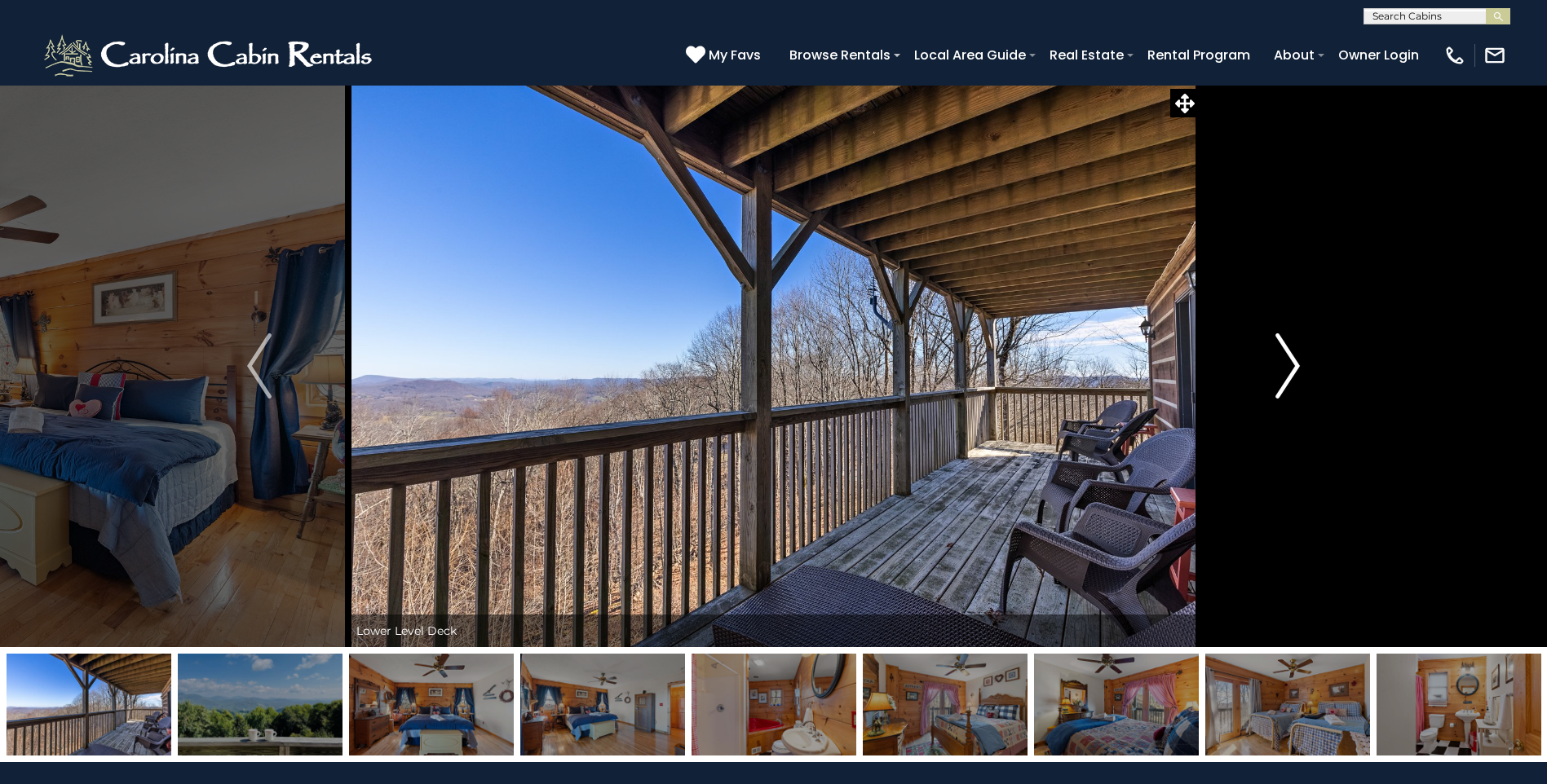
click at [1282, 369] on img "Next" at bounding box center [1288, 365] width 25 height 65
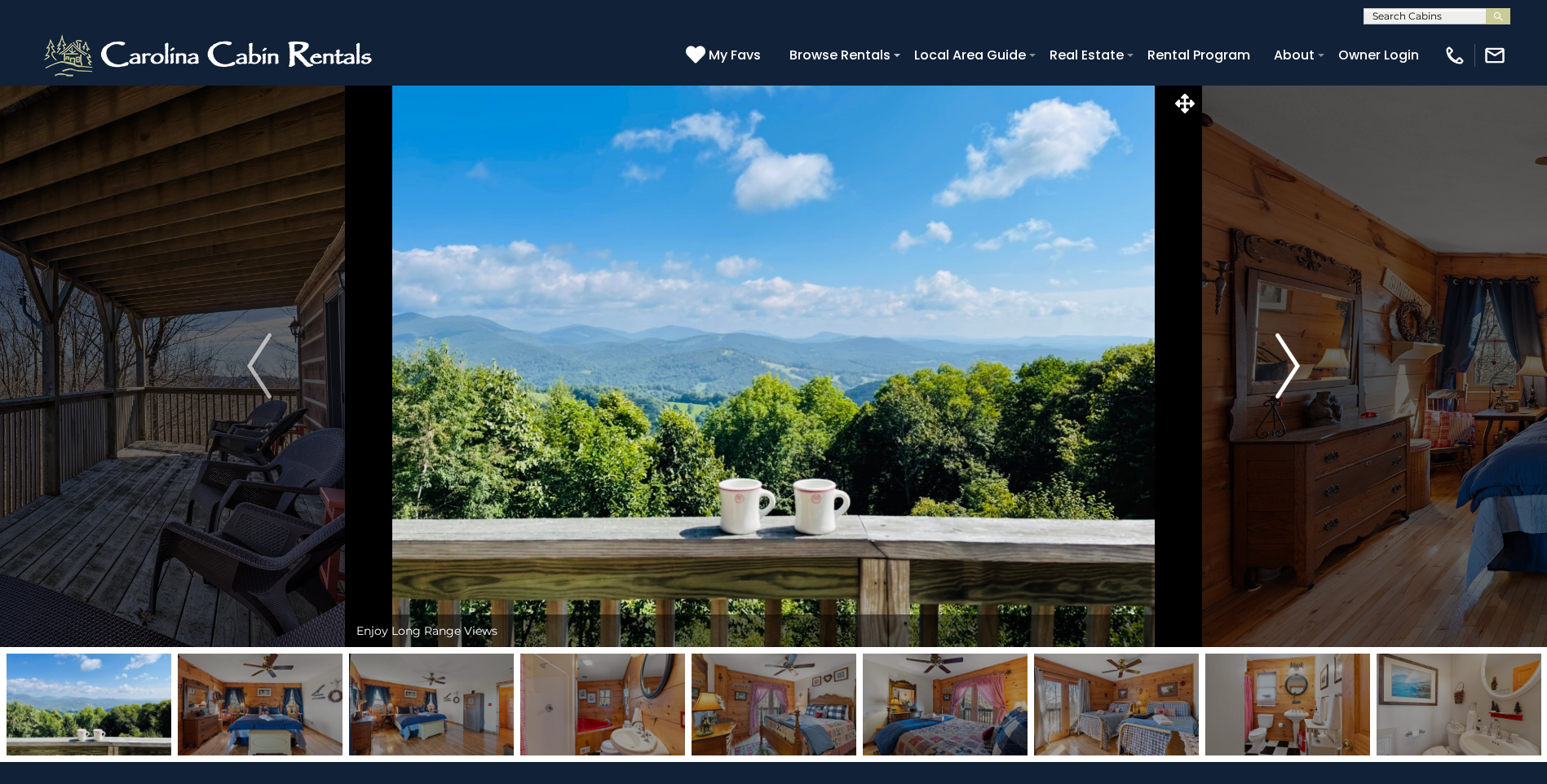
click at [1282, 369] on img "Next" at bounding box center [1288, 365] width 25 height 65
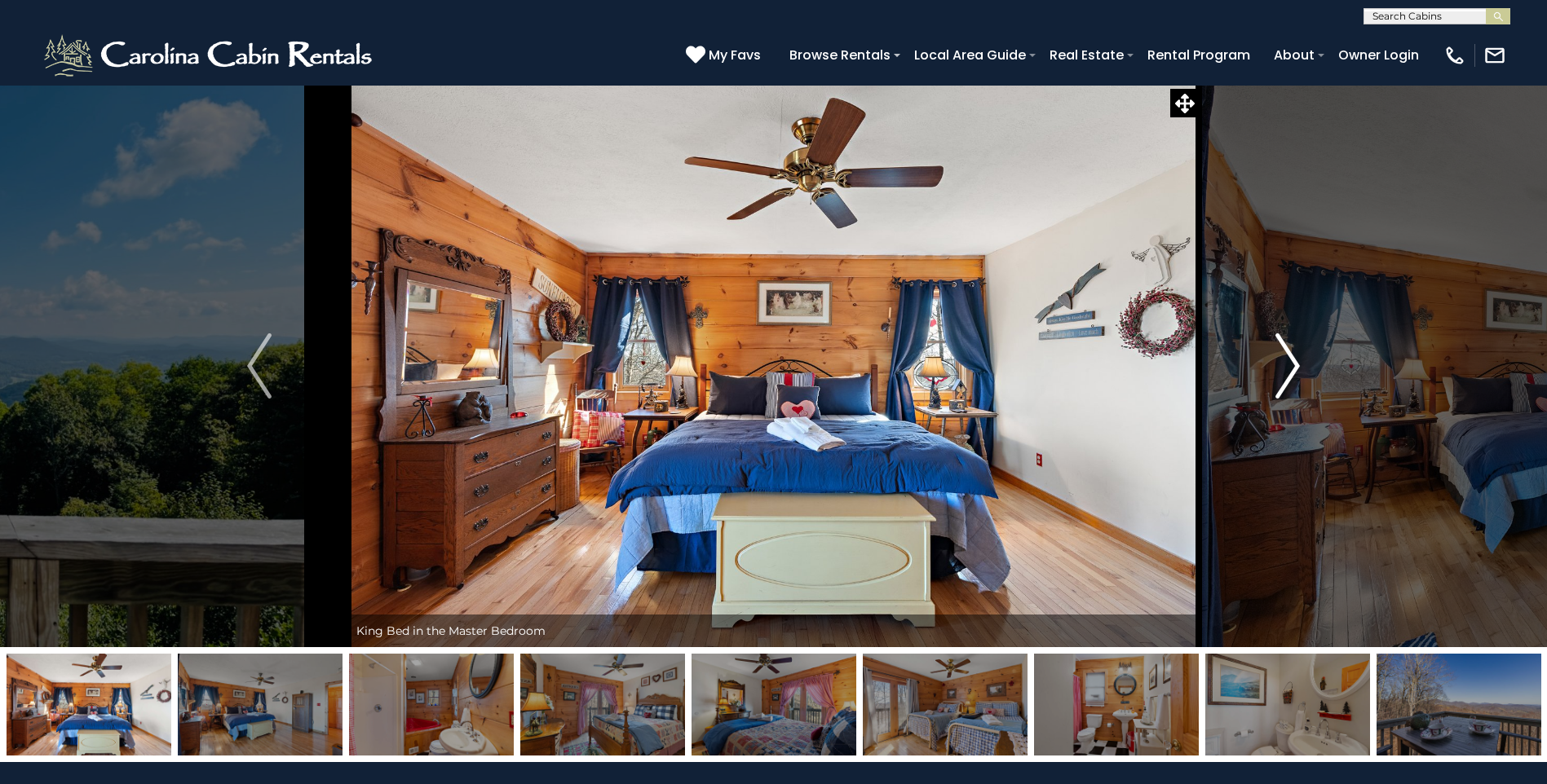
click at [1282, 369] on img "Next" at bounding box center [1288, 365] width 25 height 65
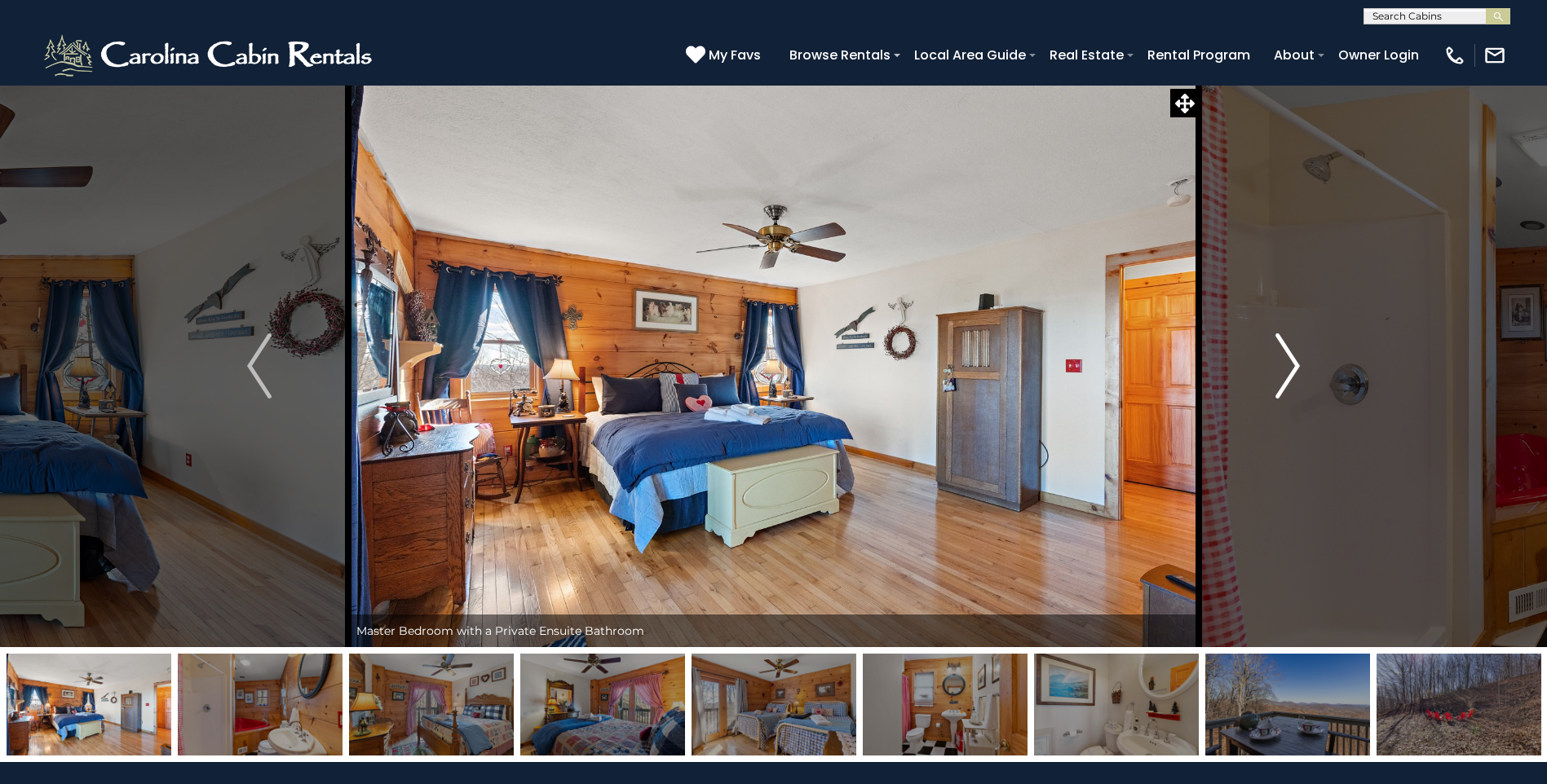
click at [1282, 369] on img "Next" at bounding box center [1288, 365] width 25 height 65
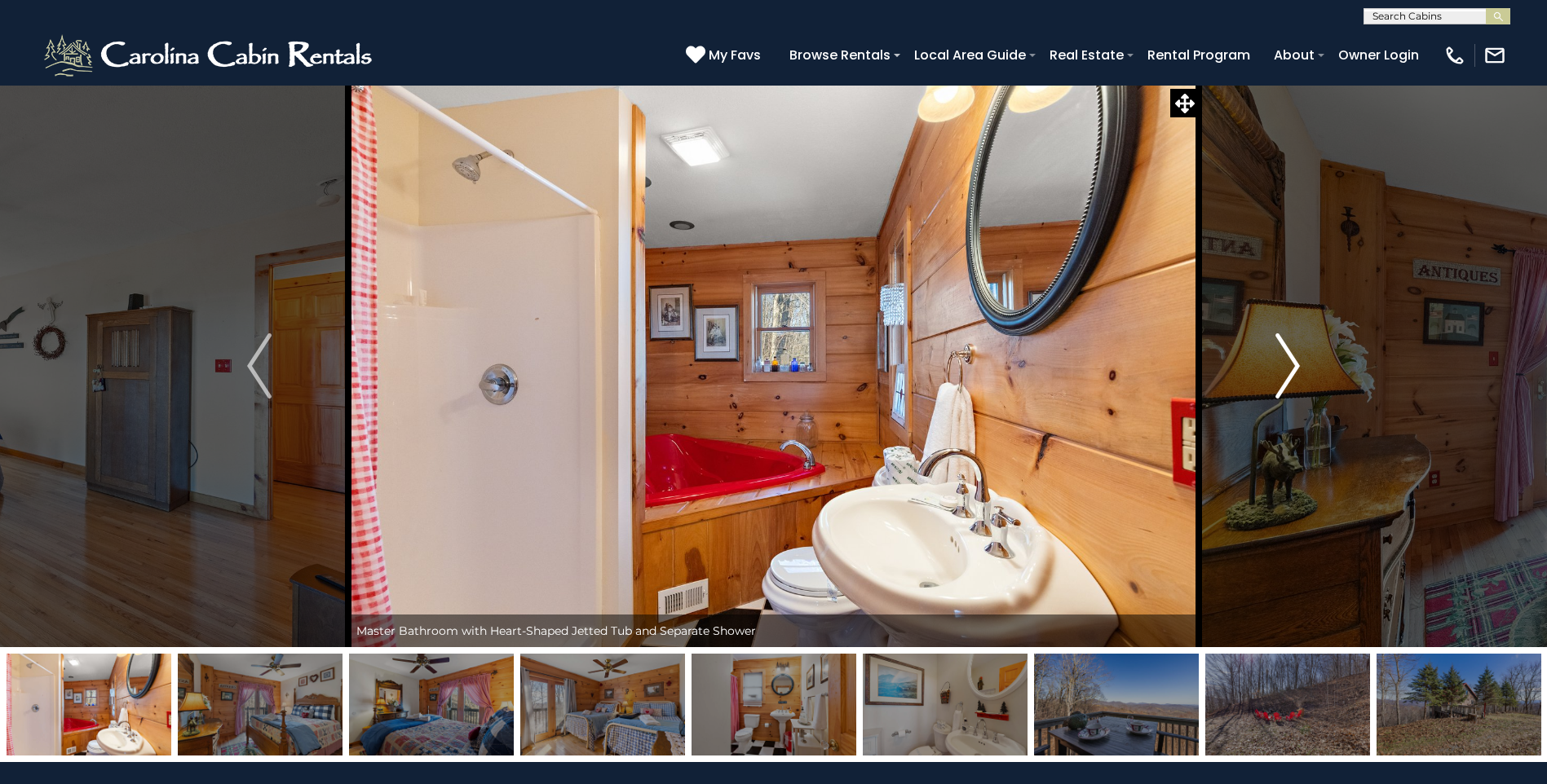
click at [1279, 407] on button "Next" at bounding box center [1288, 366] width 178 height 562
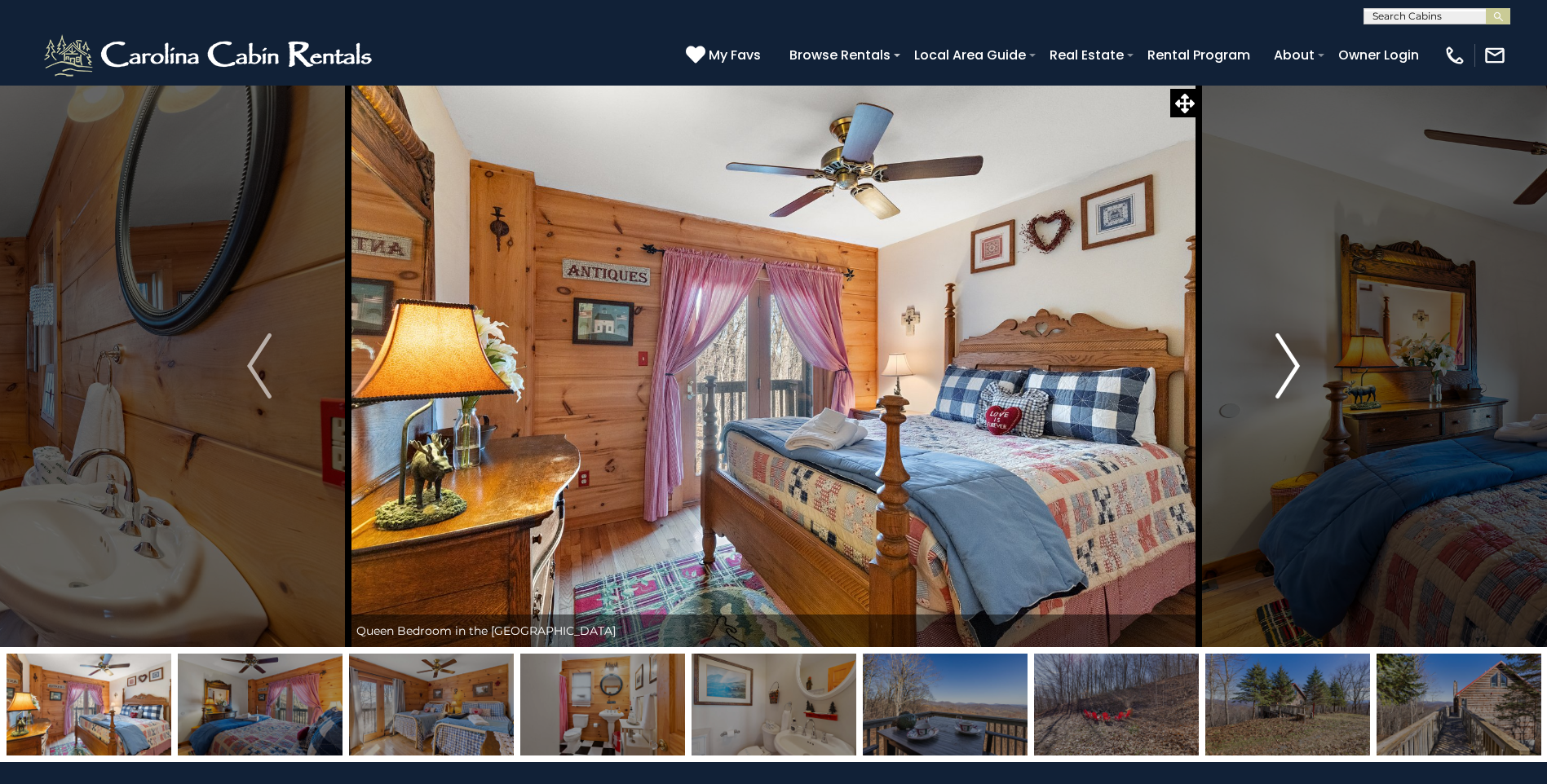
click at [1270, 391] on button "Next" at bounding box center [1288, 366] width 178 height 562
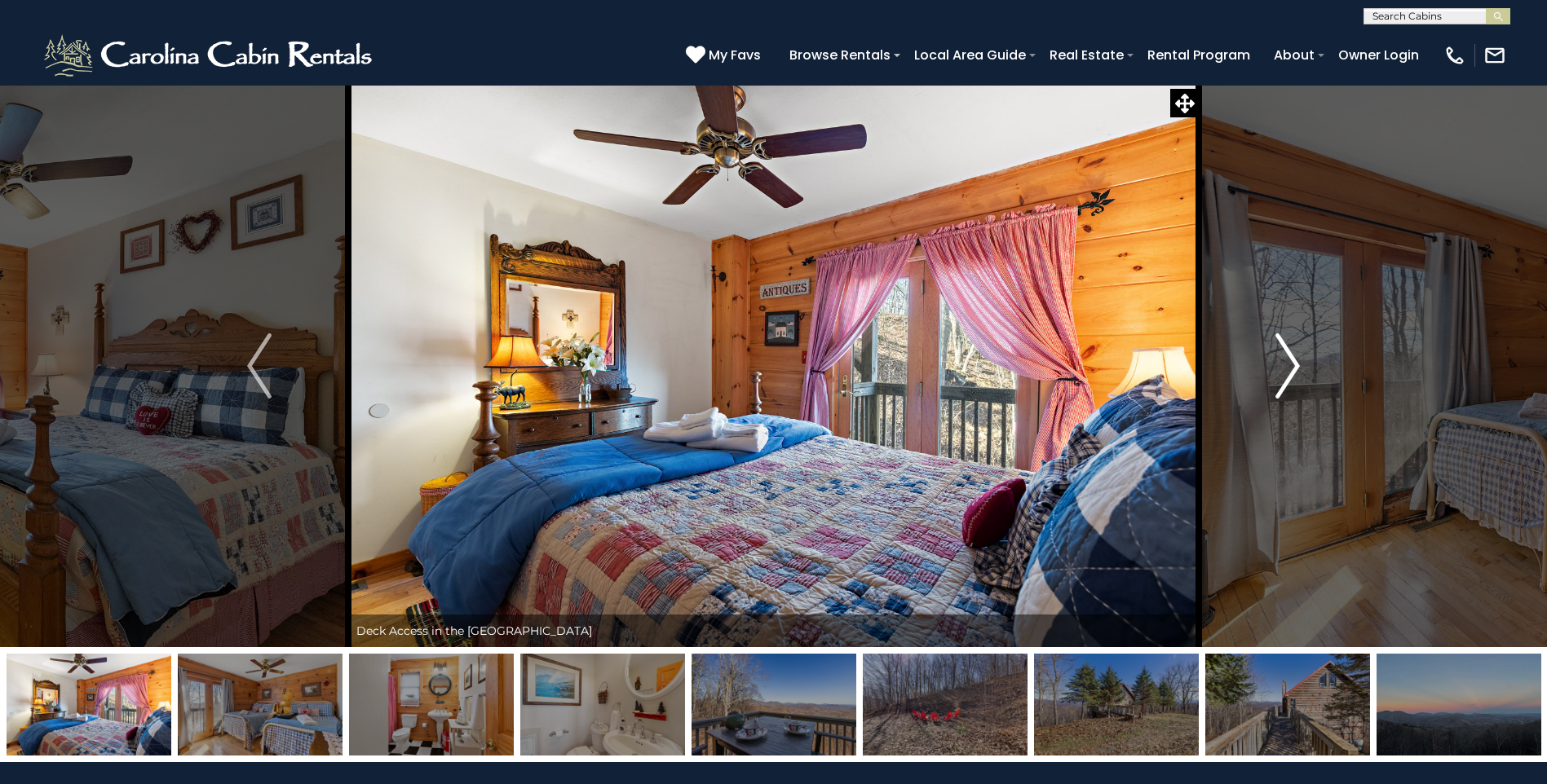
click at [1270, 391] on button "Next" at bounding box center [1288, 366] width 178 height 562
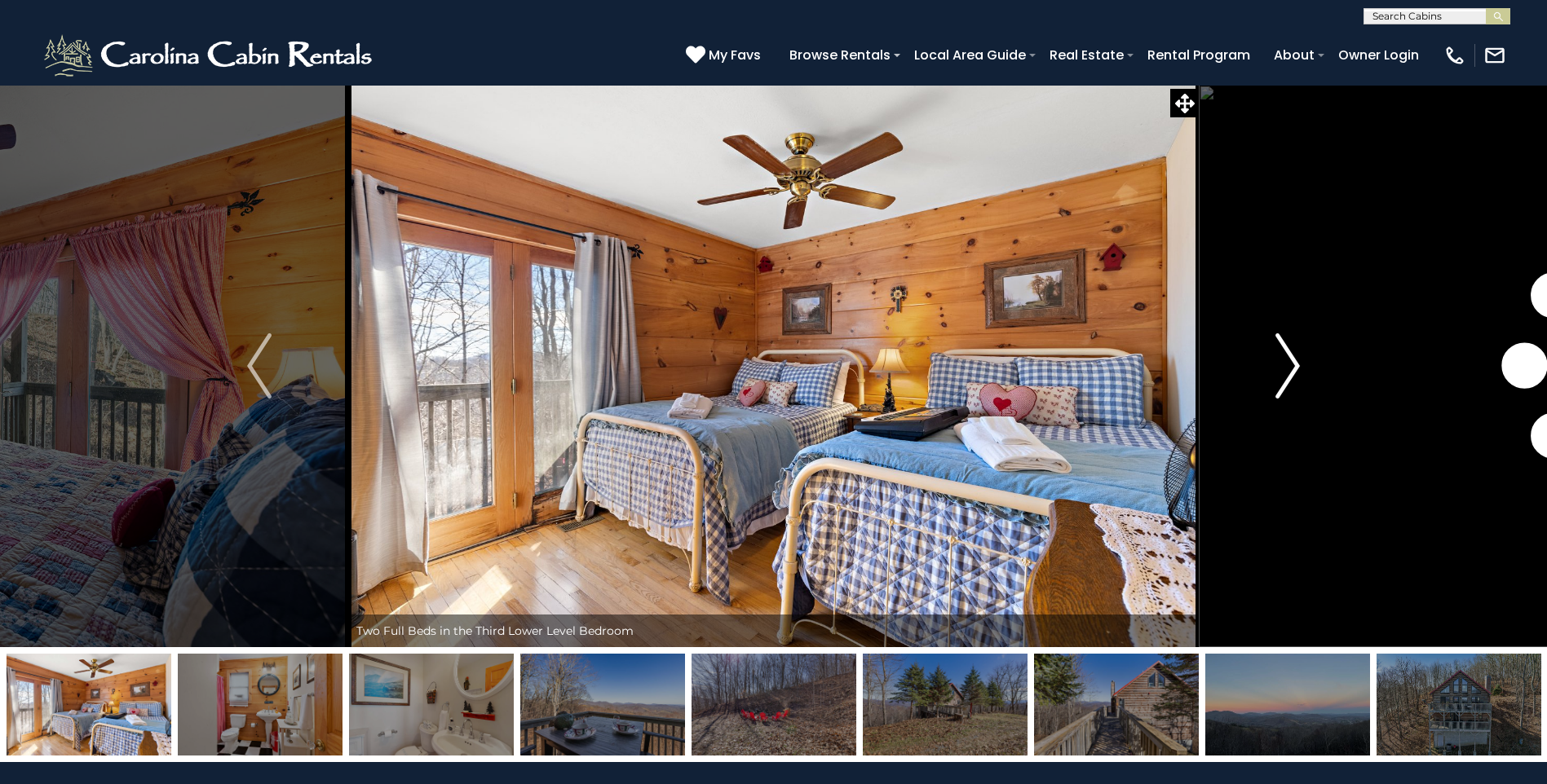
click at [1270, 391] on button "Next" at bounding box center [1288, 366] width 178 height 562
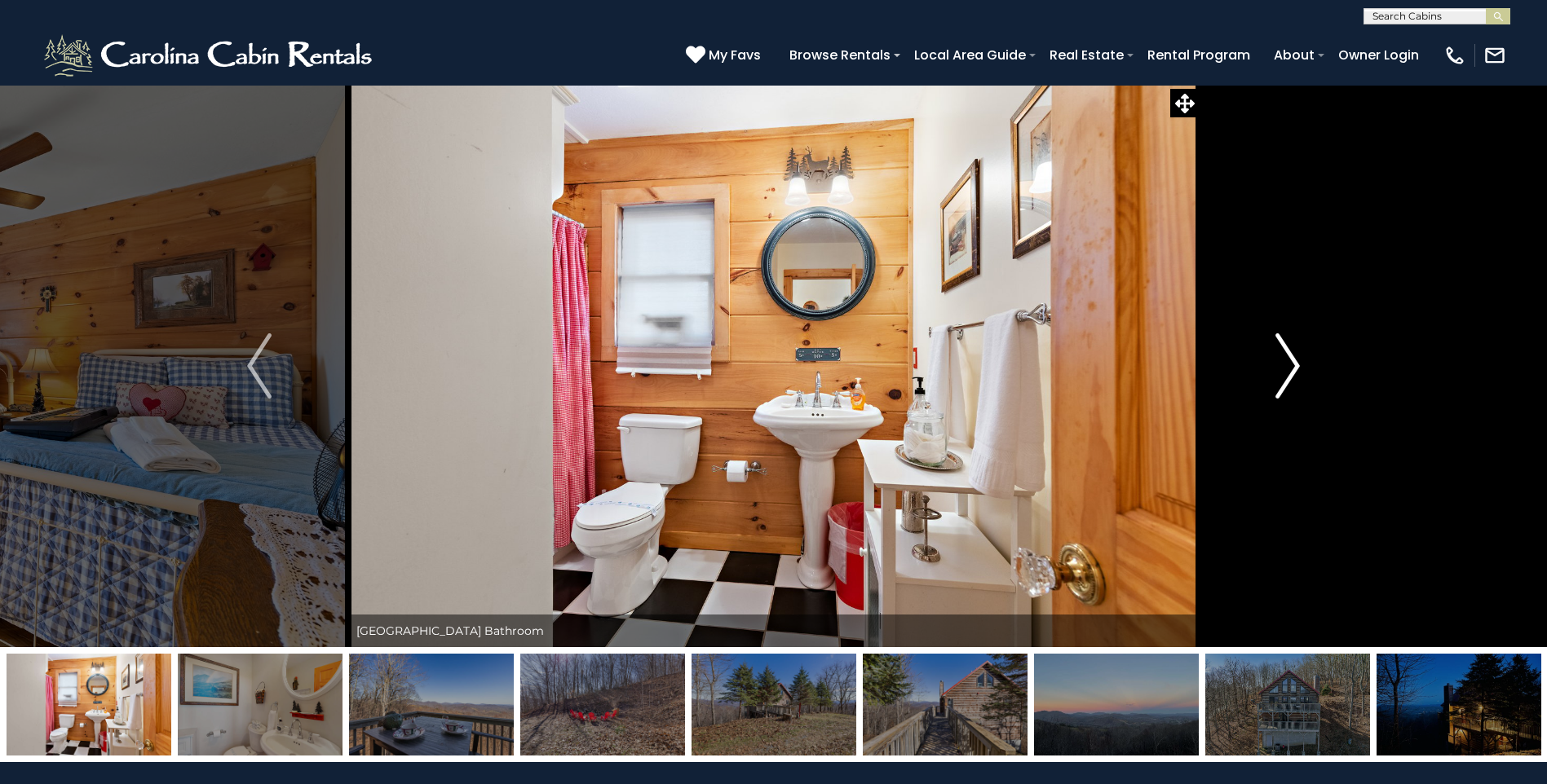
click at [1270, 391] on button "Next" at bounding box center [1288, 366] width 178 height 562
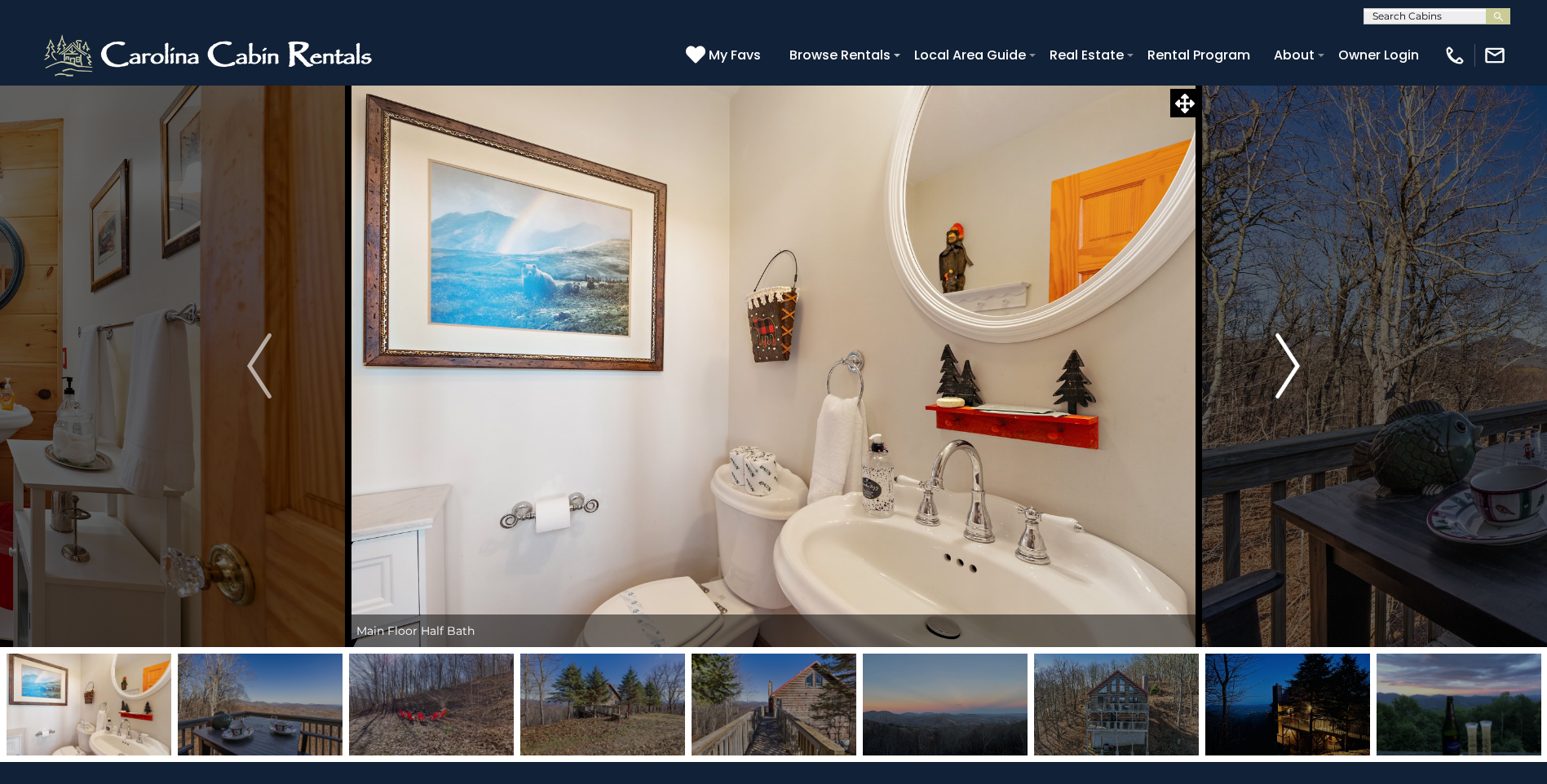
click at [1269, 390] on button "Next" at bounding box center [1288, 366] width 178 height 562
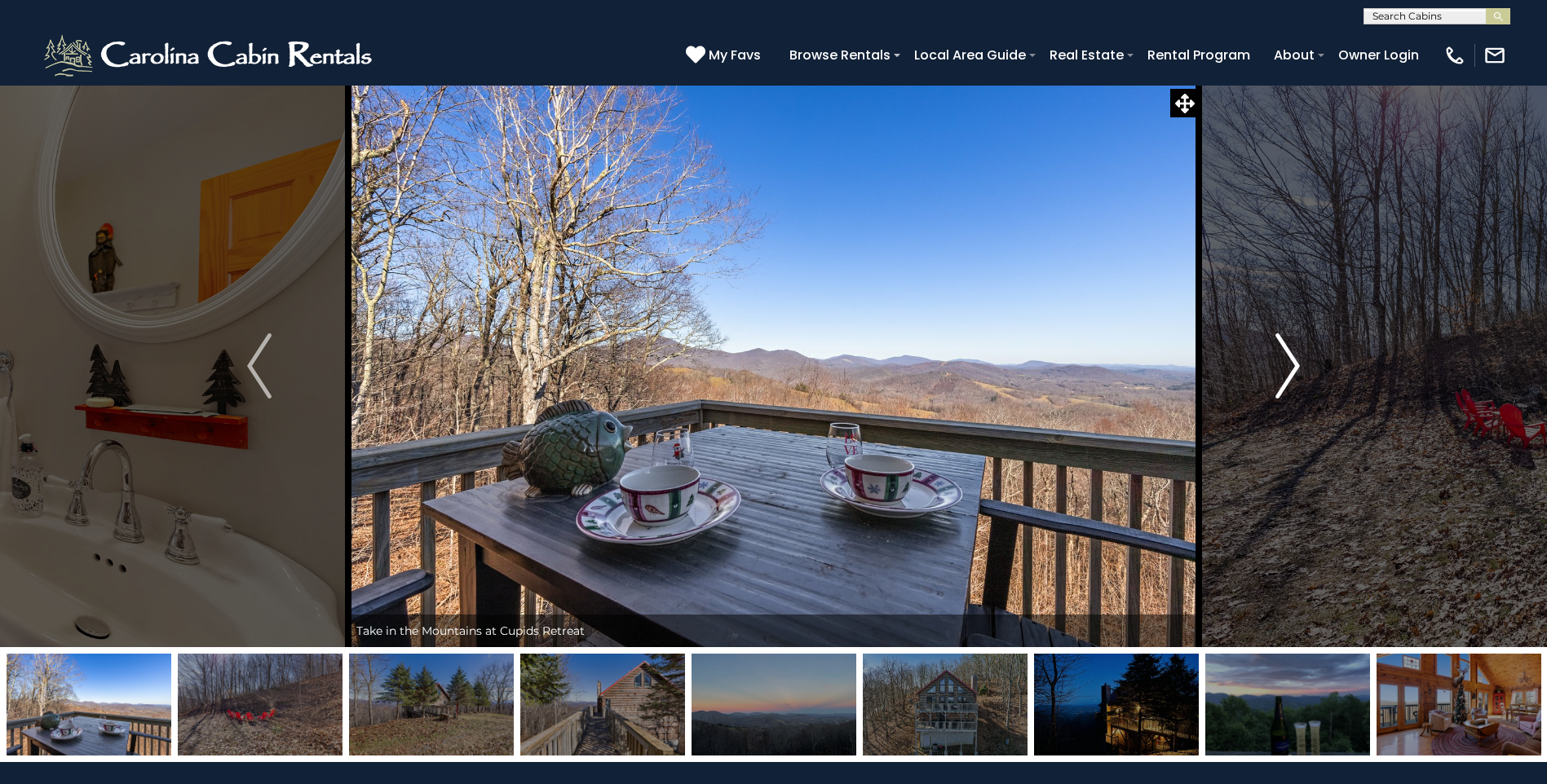
click at [1269, 390] on button "Next" at bounding box center [1288, 366] width 178 height 562
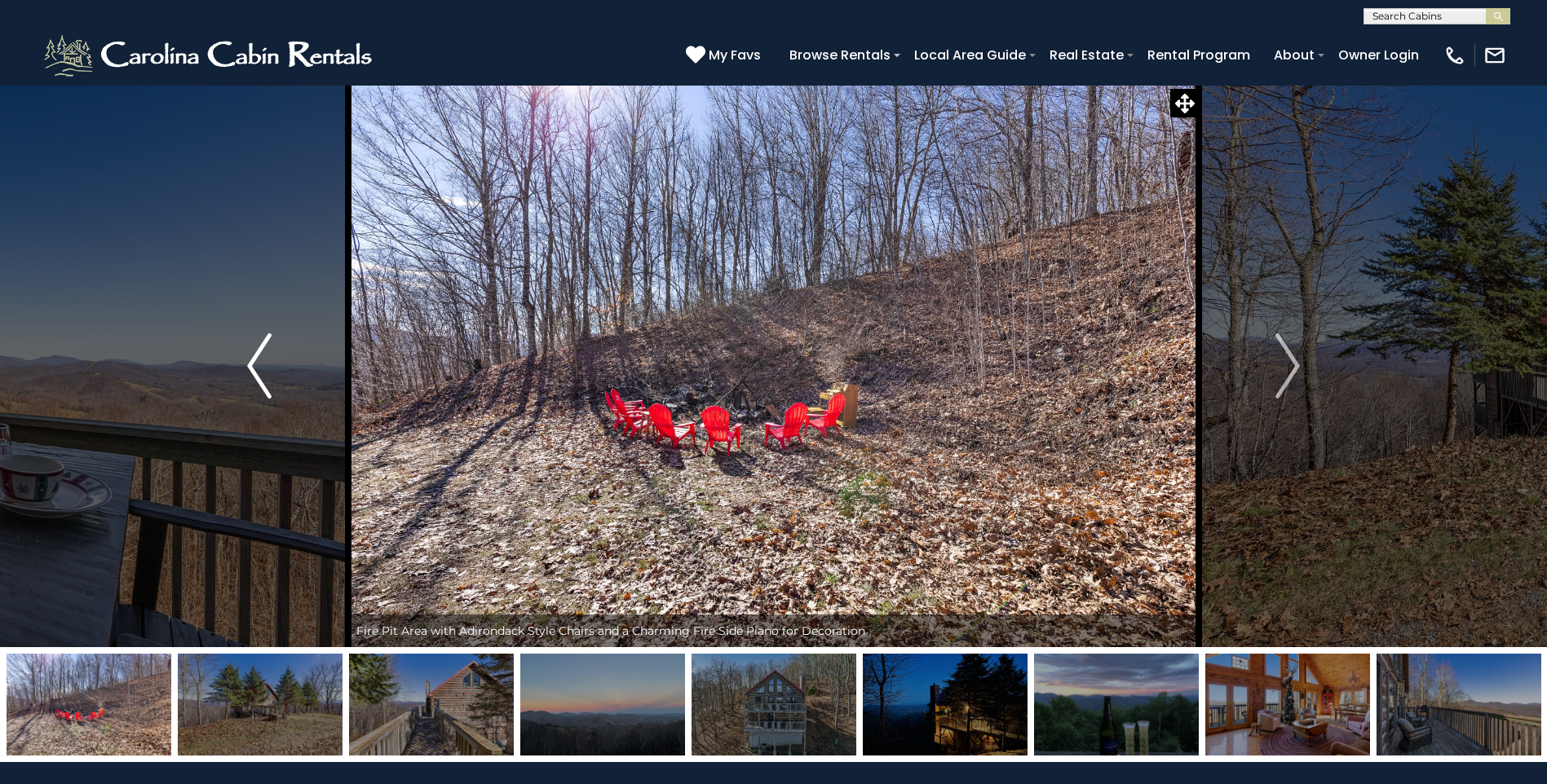
click at [253, 240] on button "Previous" at bounding box center [260, 366] width 178 height 562
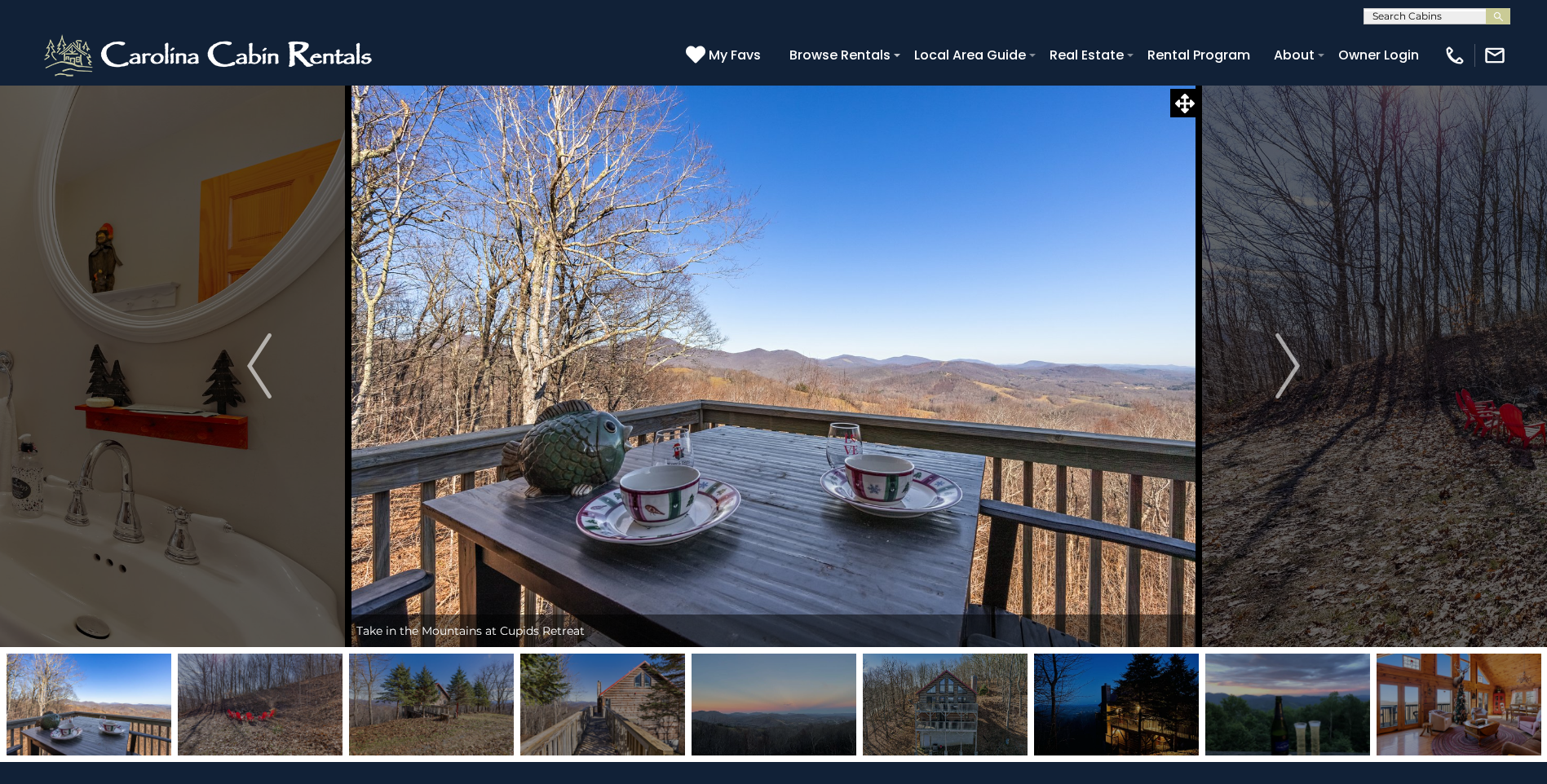
click at [533, 21] on div "**********" at bounding box center [773, 12] width 1547 height 25
click at [1177, 104] on icon at bounding box center [1185, 103] width 20 height 20
